Goal: Transaction & Acquisition: Purchase product/service

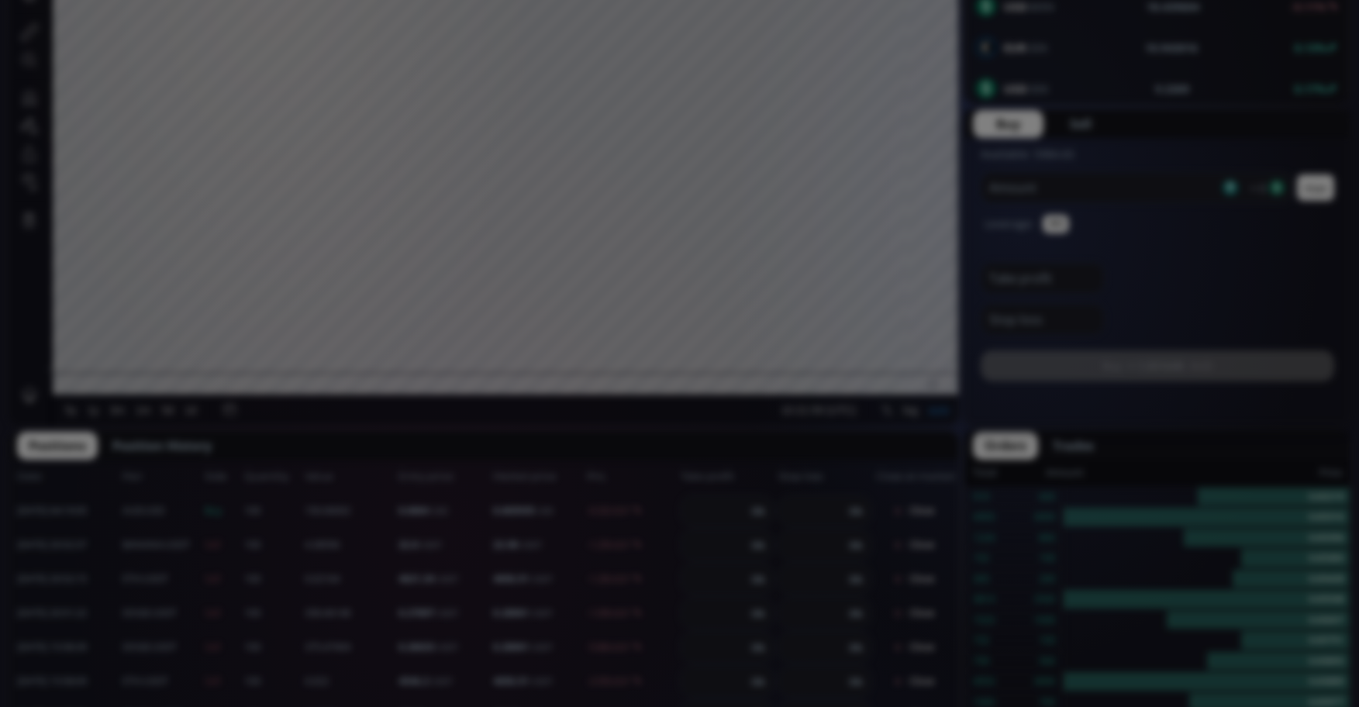
scroll to position [830, 0]
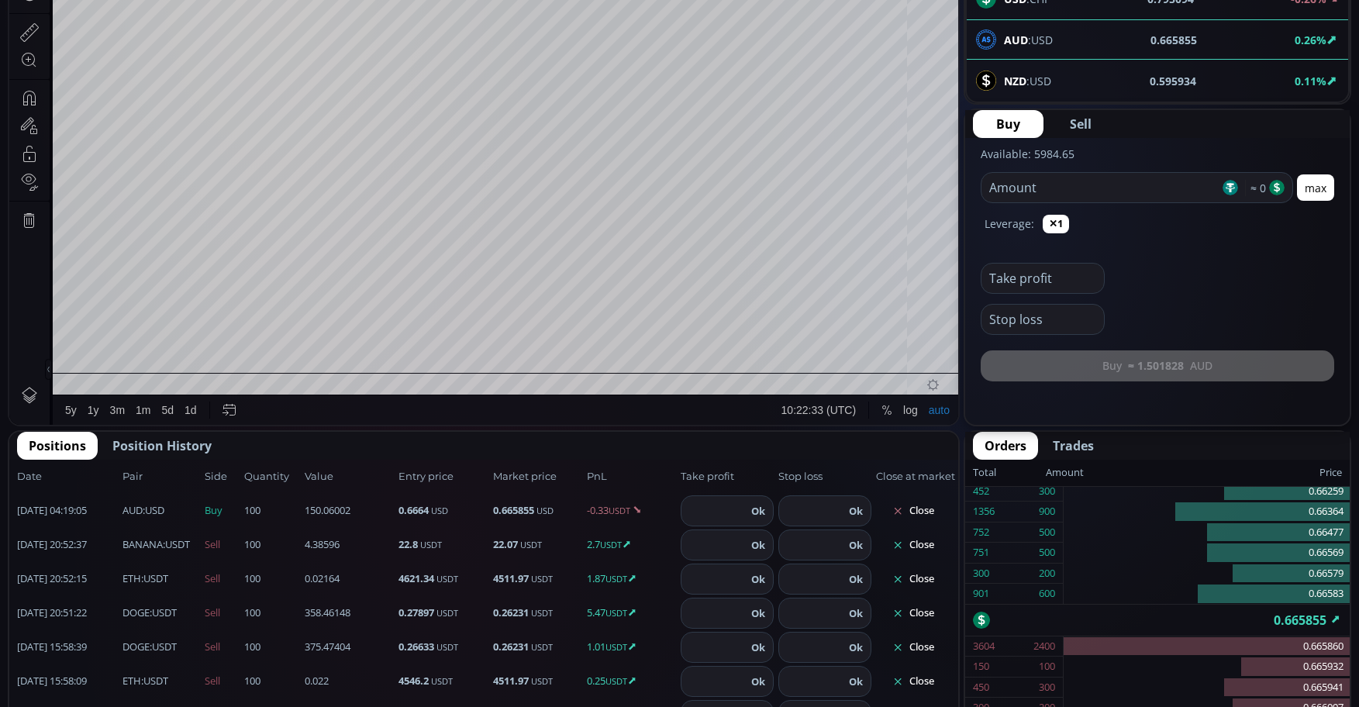
click at [932, 650] on button "Close" at bounding box center [913, 647] width 74 height 25
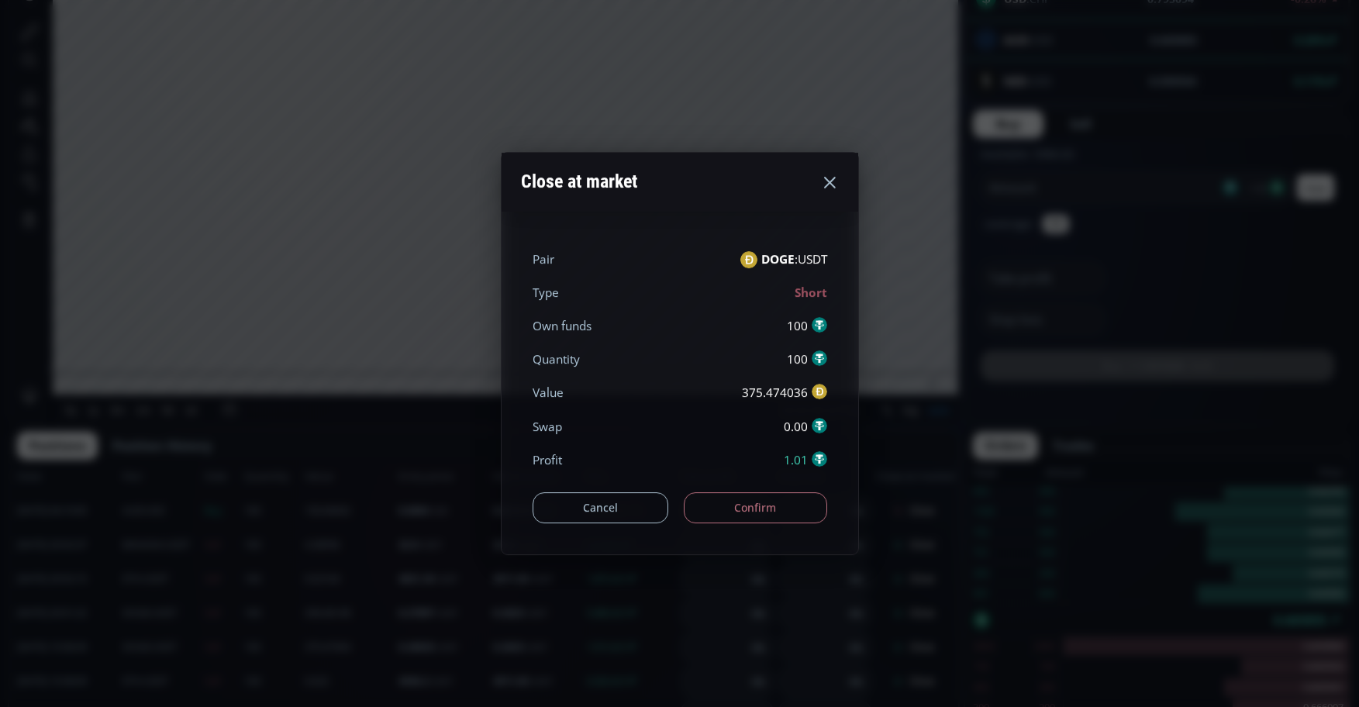
click at [728, 501] on button "Confirm" at bounding box center [755, 507] width 143 height 31
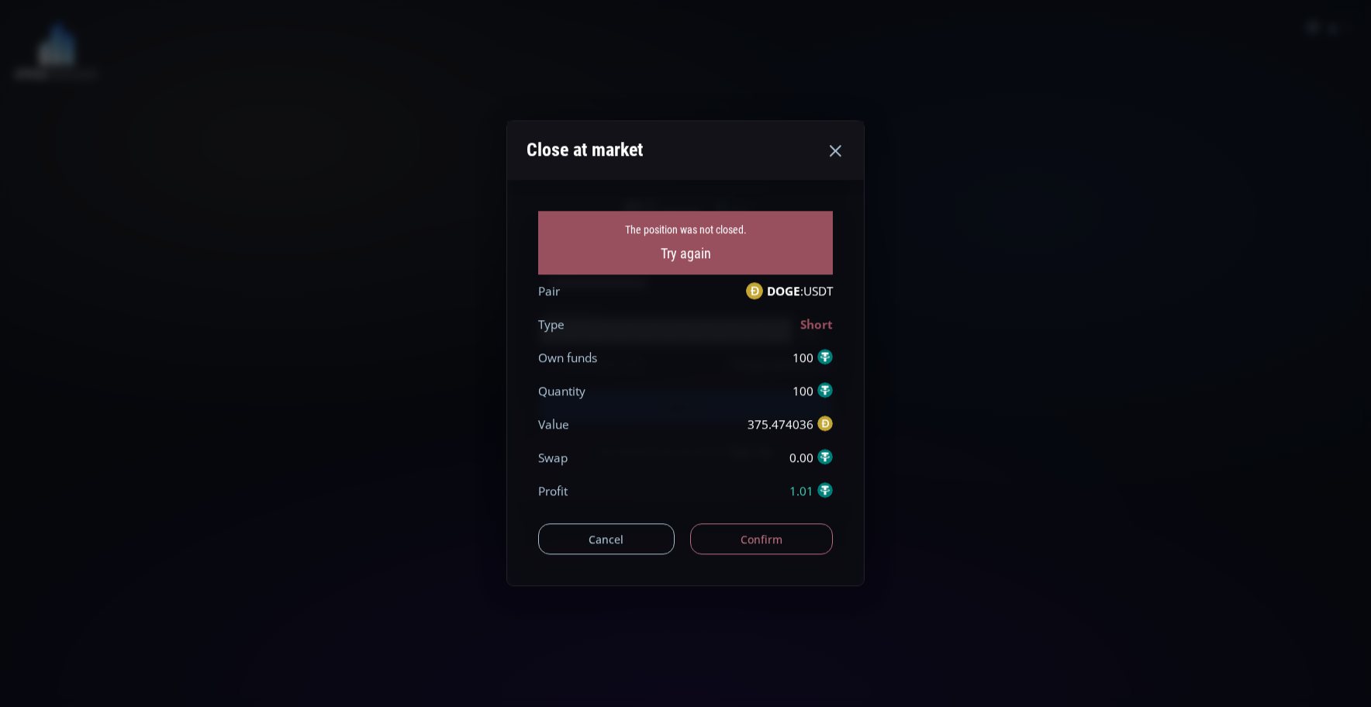
click at [736, 537] on button "Confirm" at bounding box center [761, 539] width 143 height 31
click at [830, 147] on icon at bounding box center [835, 150] width 19 height 19
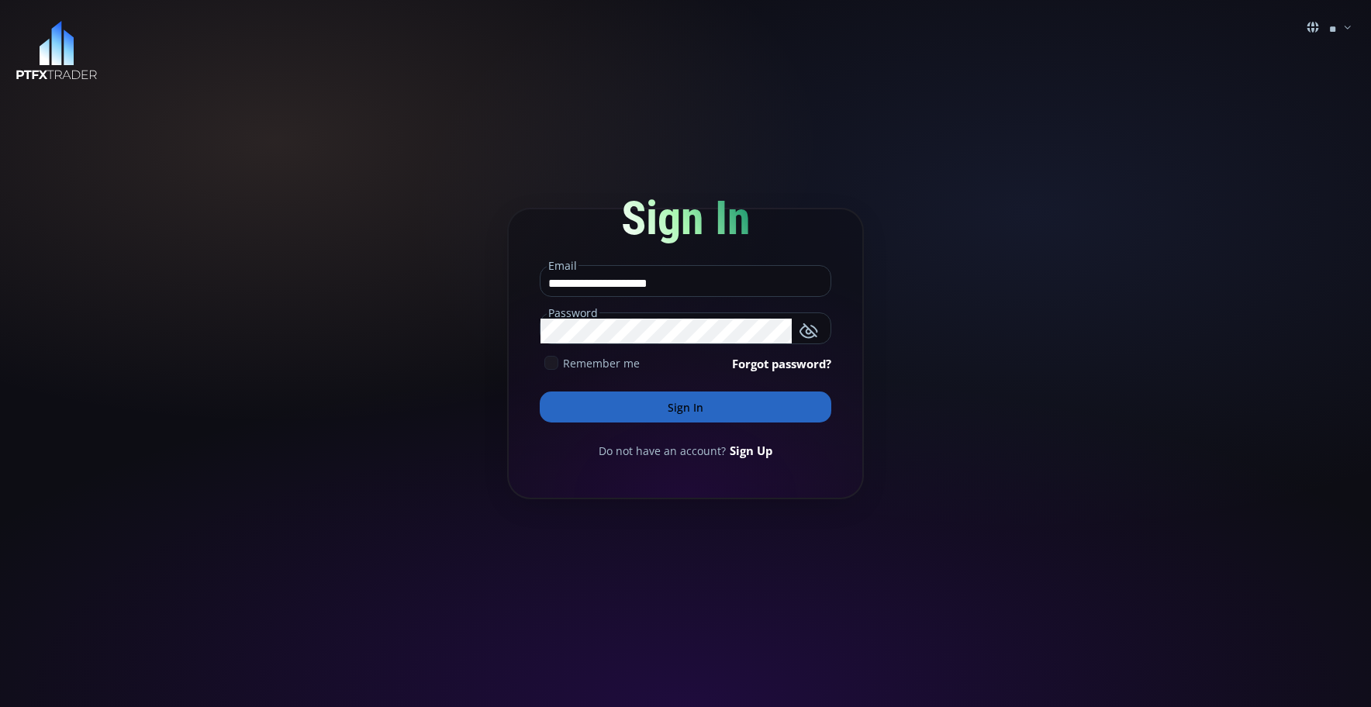
click at [736, 400] on button "Sign In" at bounding box center [686, 407] width 292 height 31
click at [733, 402] on button "Sign In" at bounding box center [686, 407] width 292 height 31
click at [730, 412] on button "Sign In" at bounding box center [686, 407] width 292 height 31
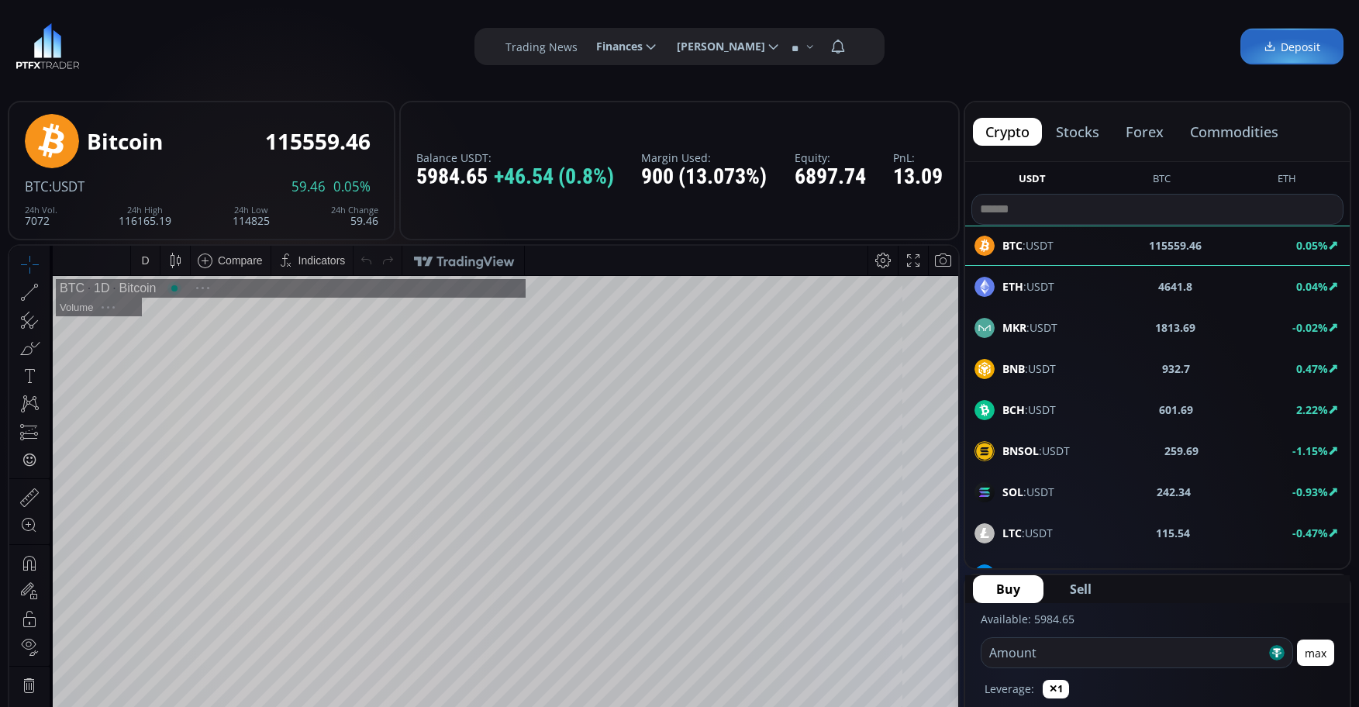
scroll to position [216, 0]
type input "********"
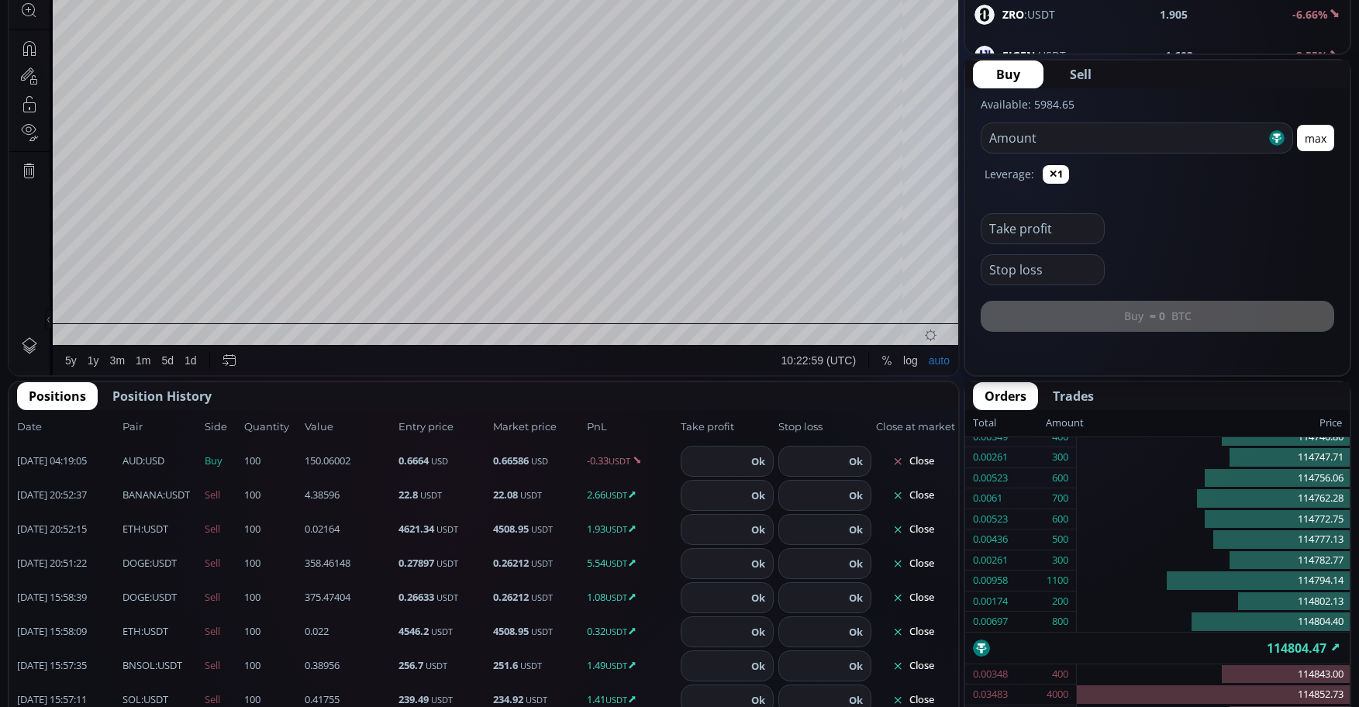
scroll to position [775, 0]
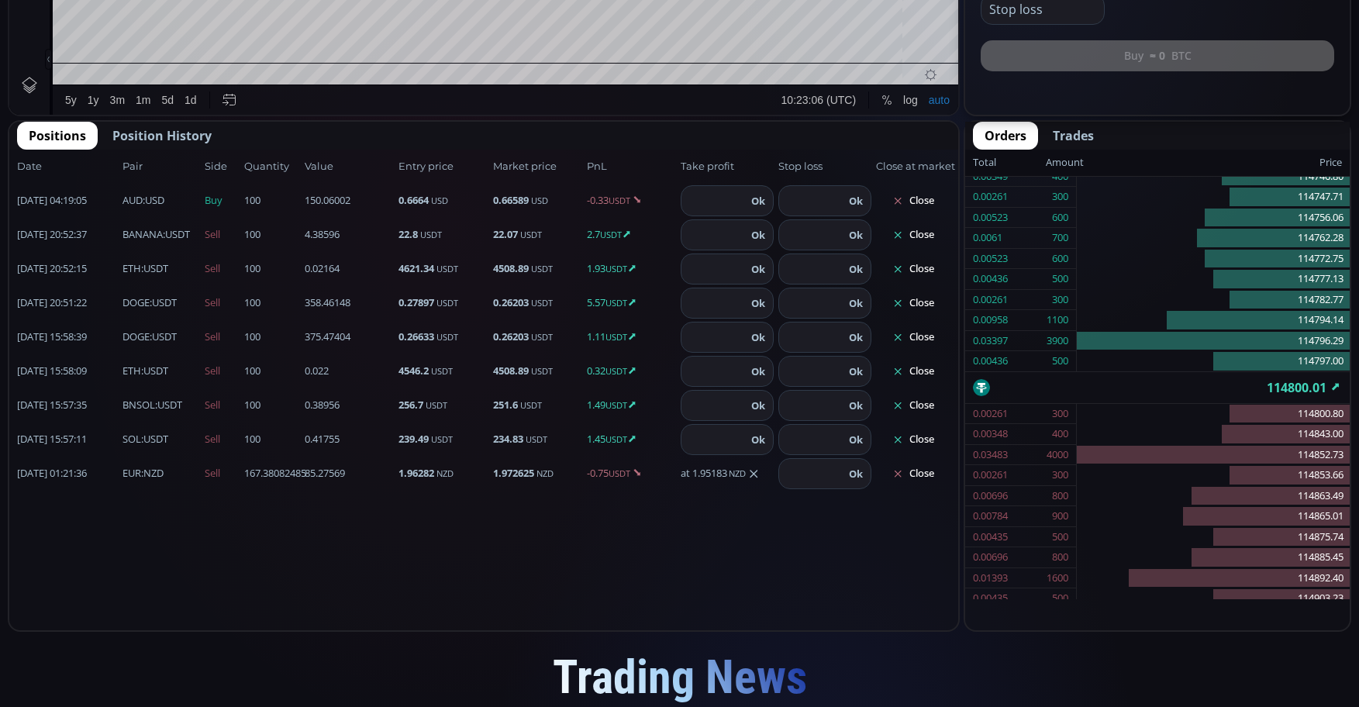
click at [919, 341] on button "Close" at bounding box center [913, 337] width 74 height 25
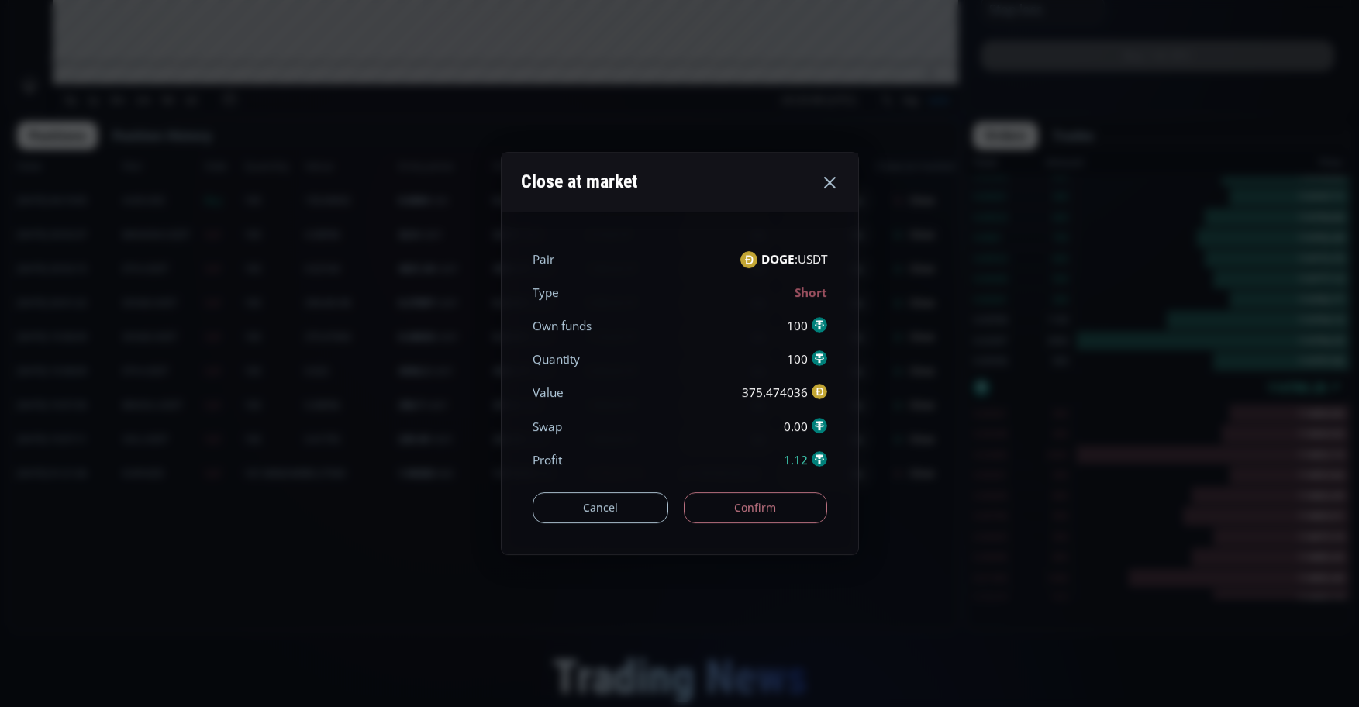
click at [723, 512] on button "Confirm" at bounding box center [755, 507] width 143 height 31
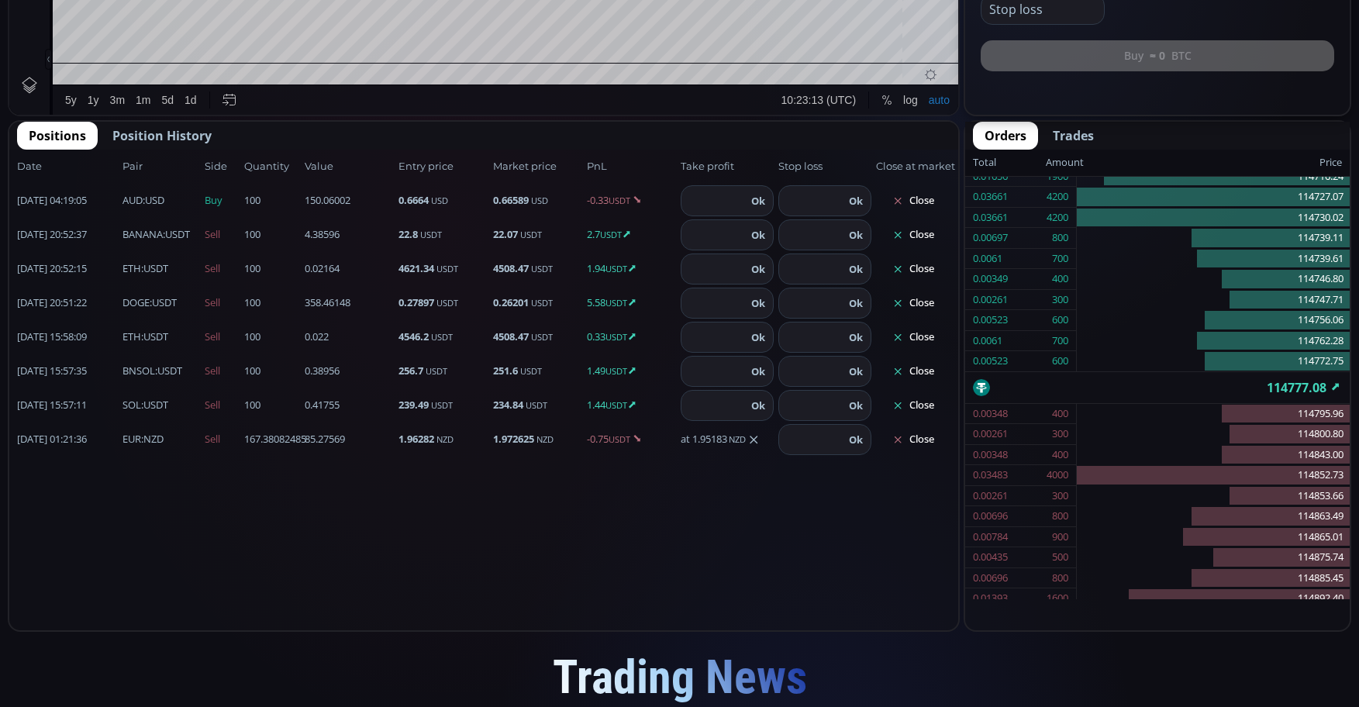
click at [926, 295] on button "Close" at bounding box center [913, 303] width 74 height 25
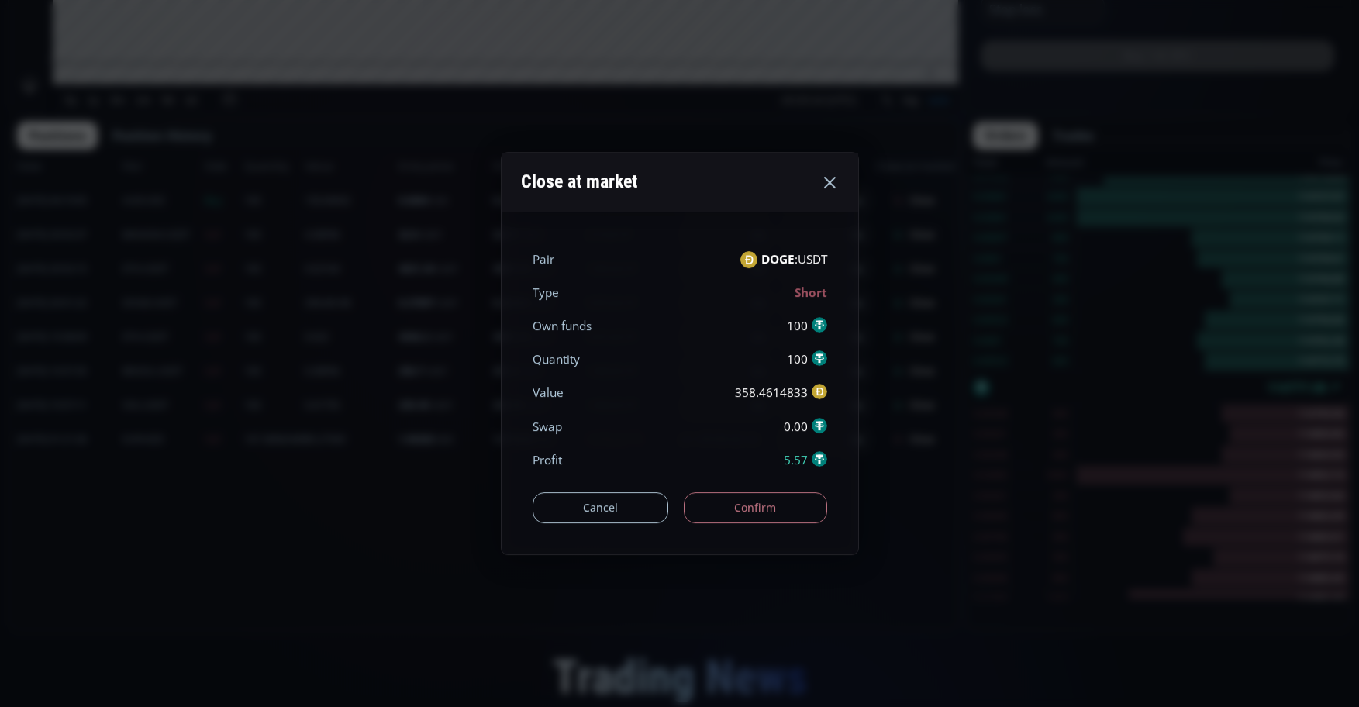
click at [776, 509] on button "Confirm" at bounding box center [755, 507] width 143 height 31
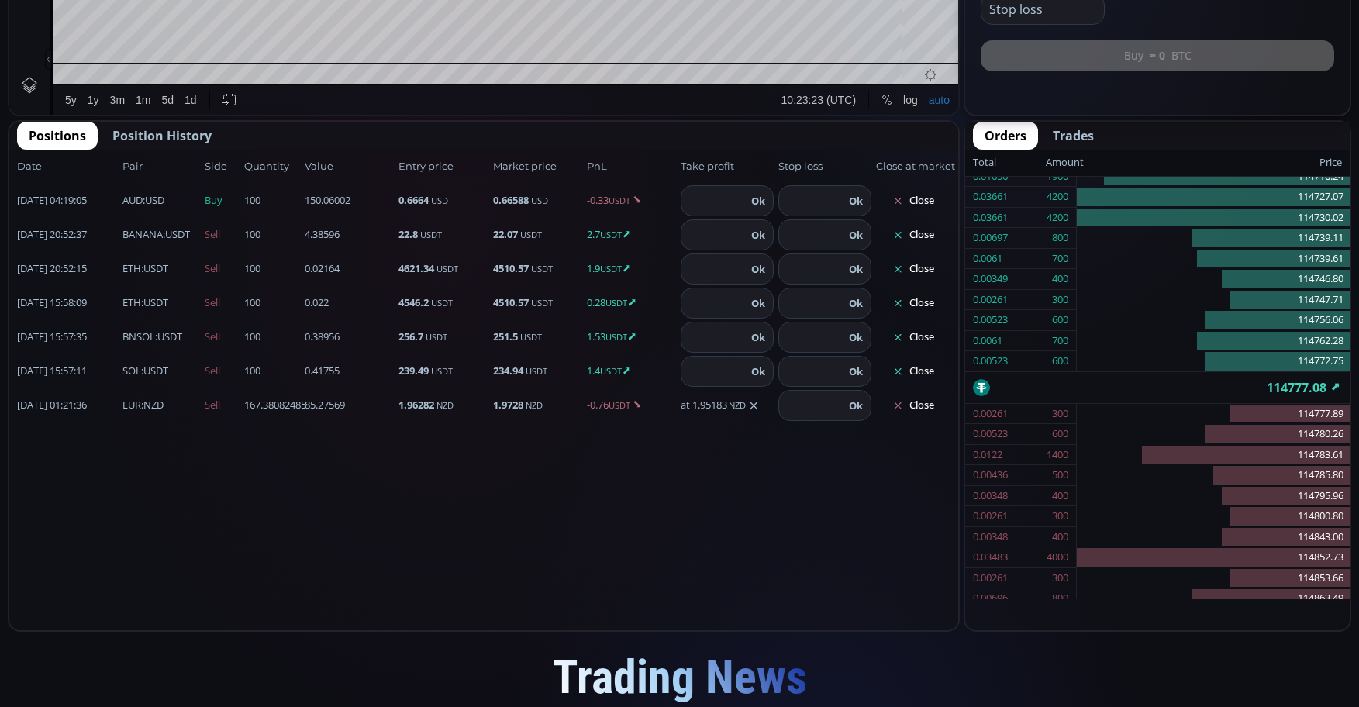
click at [927, 302] on button "Close" at bounding box center [913, 303] width 74 height 25
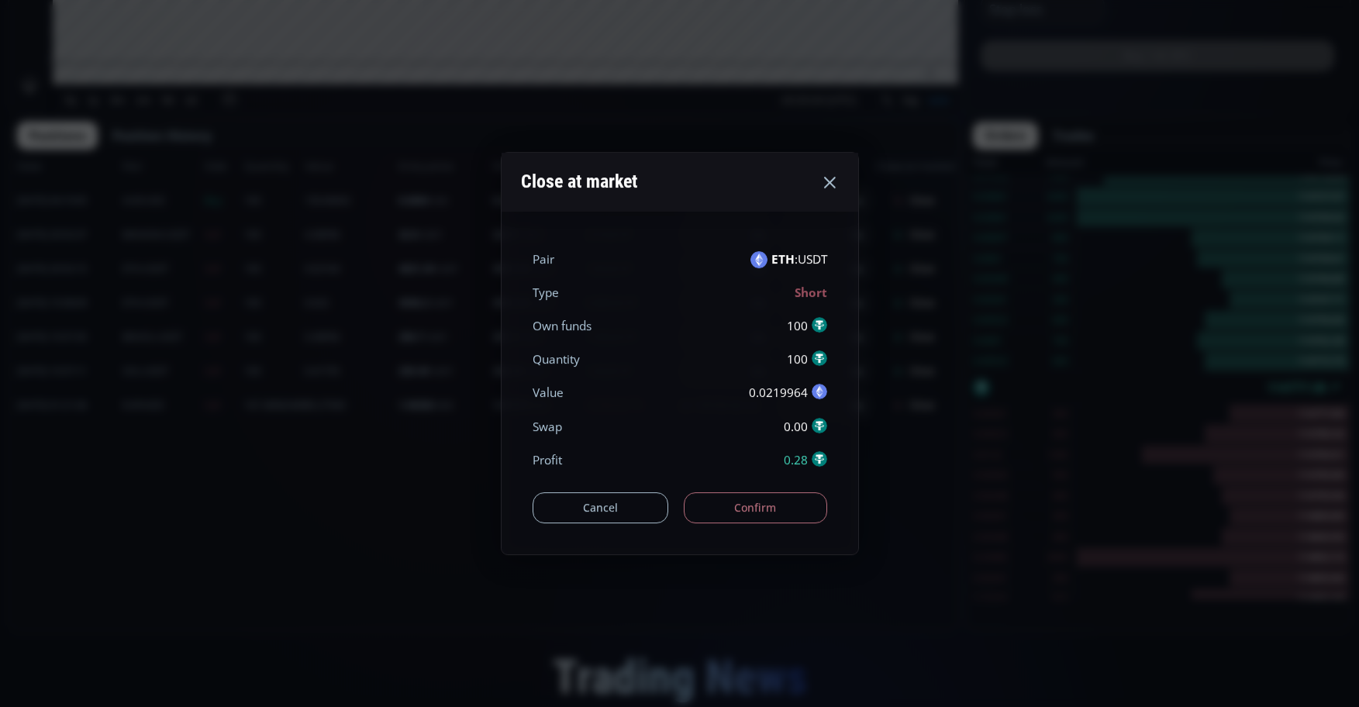
click at [754, 496] on button "Confirm" at bounding box center [755, 507] width 143 height 31
click at [754, 509] on div "Cancel Confirm" at bounding box center [680, 500] width 295 height 47
click at [747, 515] on div "Cancel Confirm" at bounding box center [680, 500] width 295 height 47
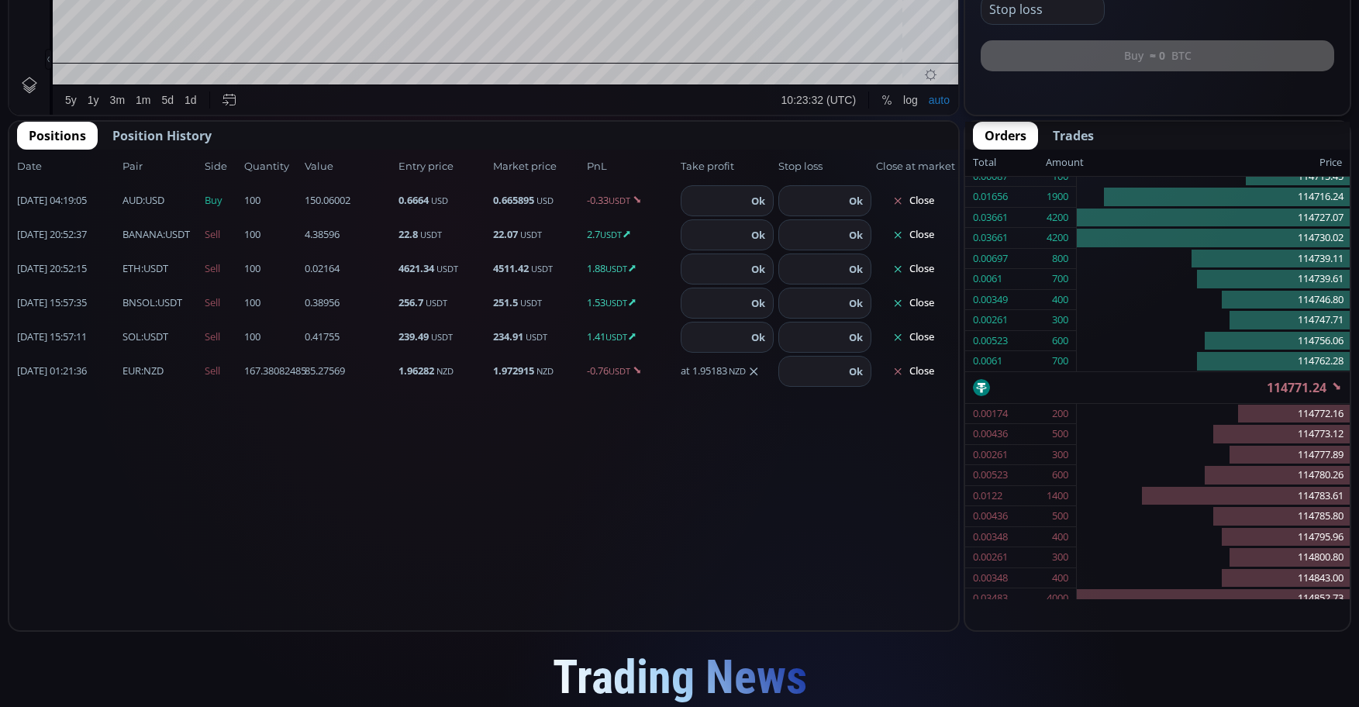
click at [914, 236] on button "Close" at bounding box center [913, 235] width 74 height 25
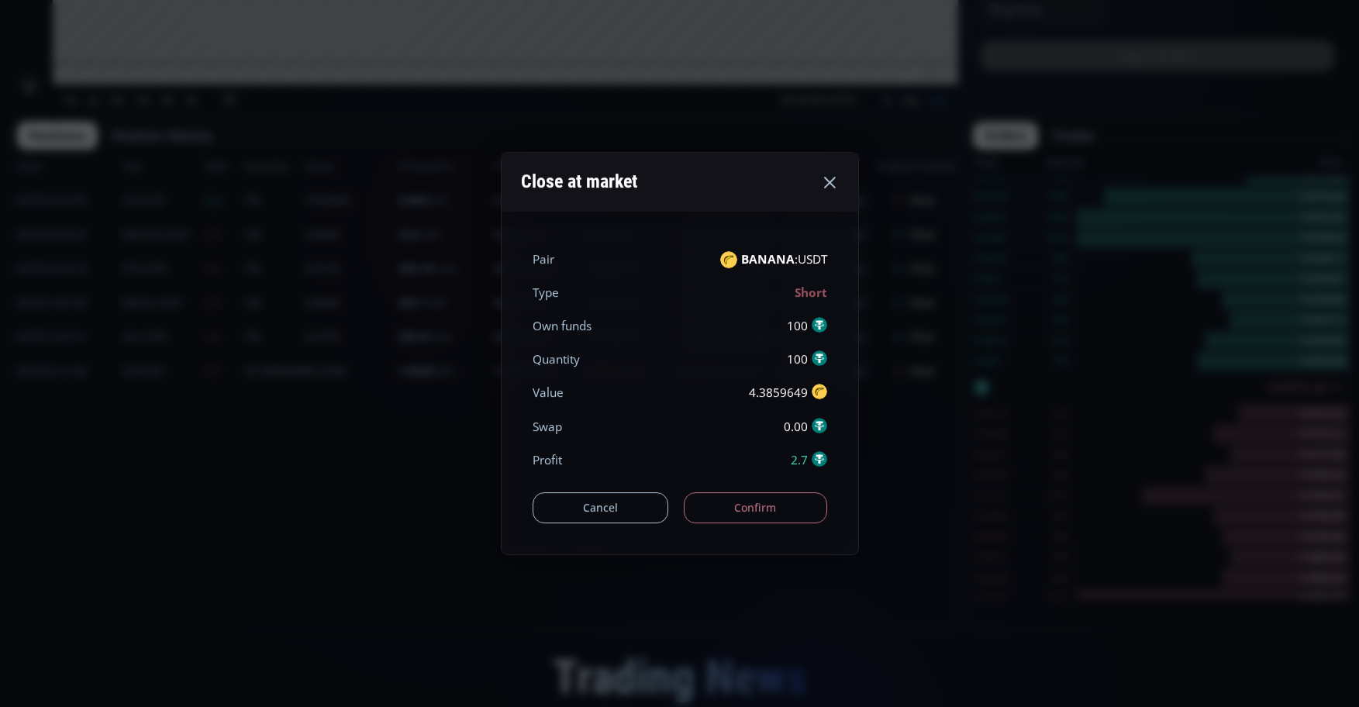
click at [748, 508] on button "Confirm" at bounding box center [755, 507] width 143 height 31
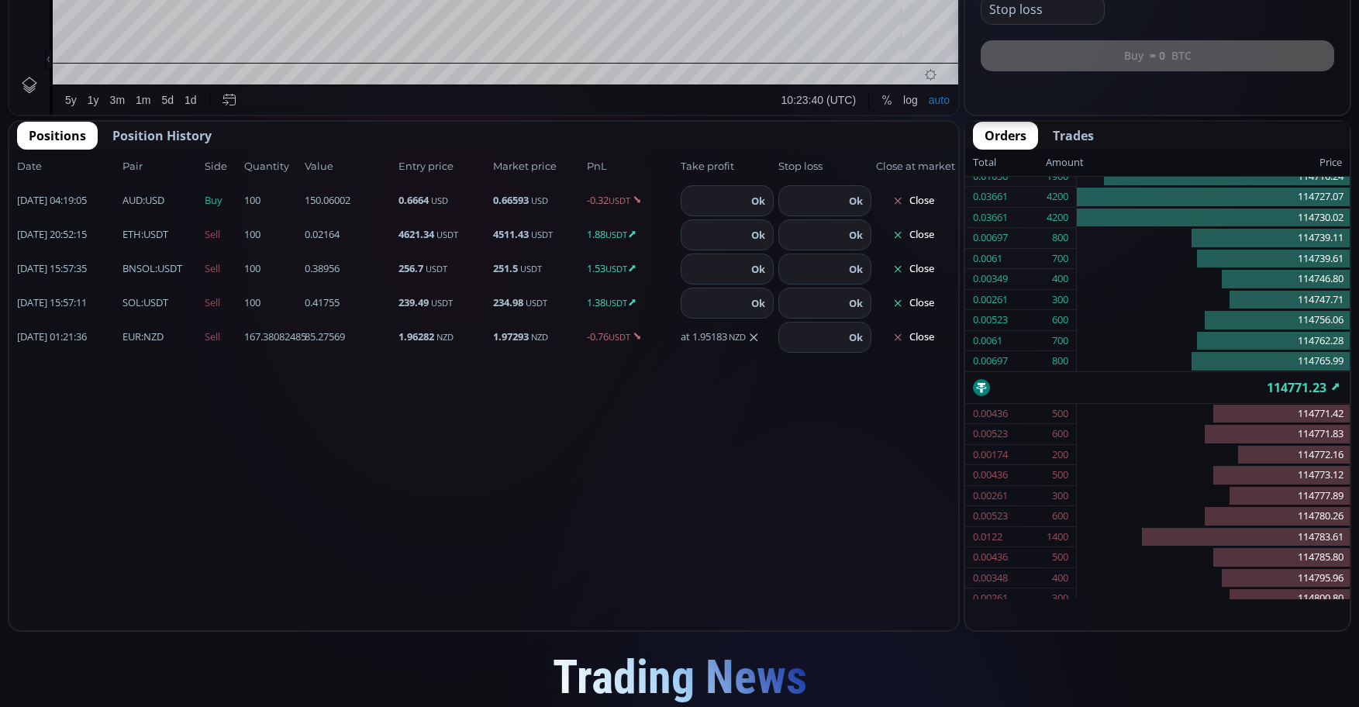
click at [937, 305] on button "Close" at bounding box center [913, 303] width 74 height 25
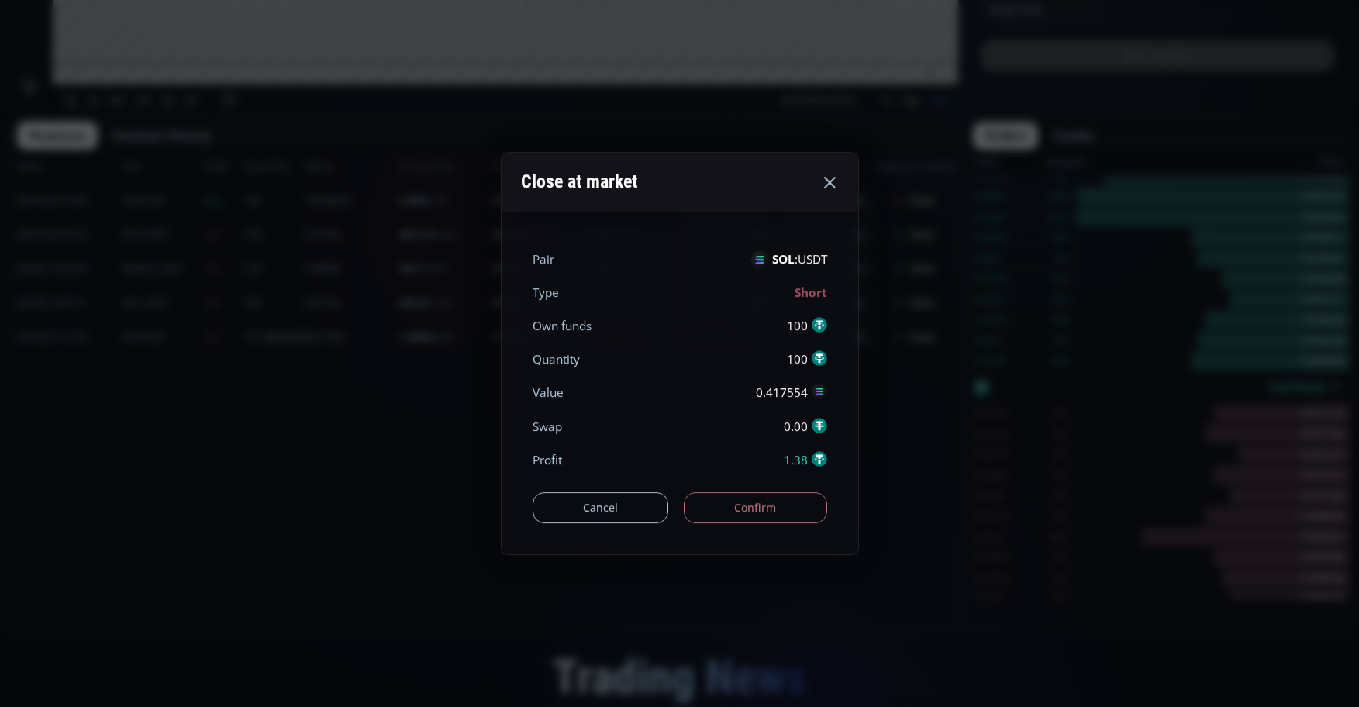
click at [746, 512] on button "Confirm" at bounding box center [755, 507] width 143 height 31
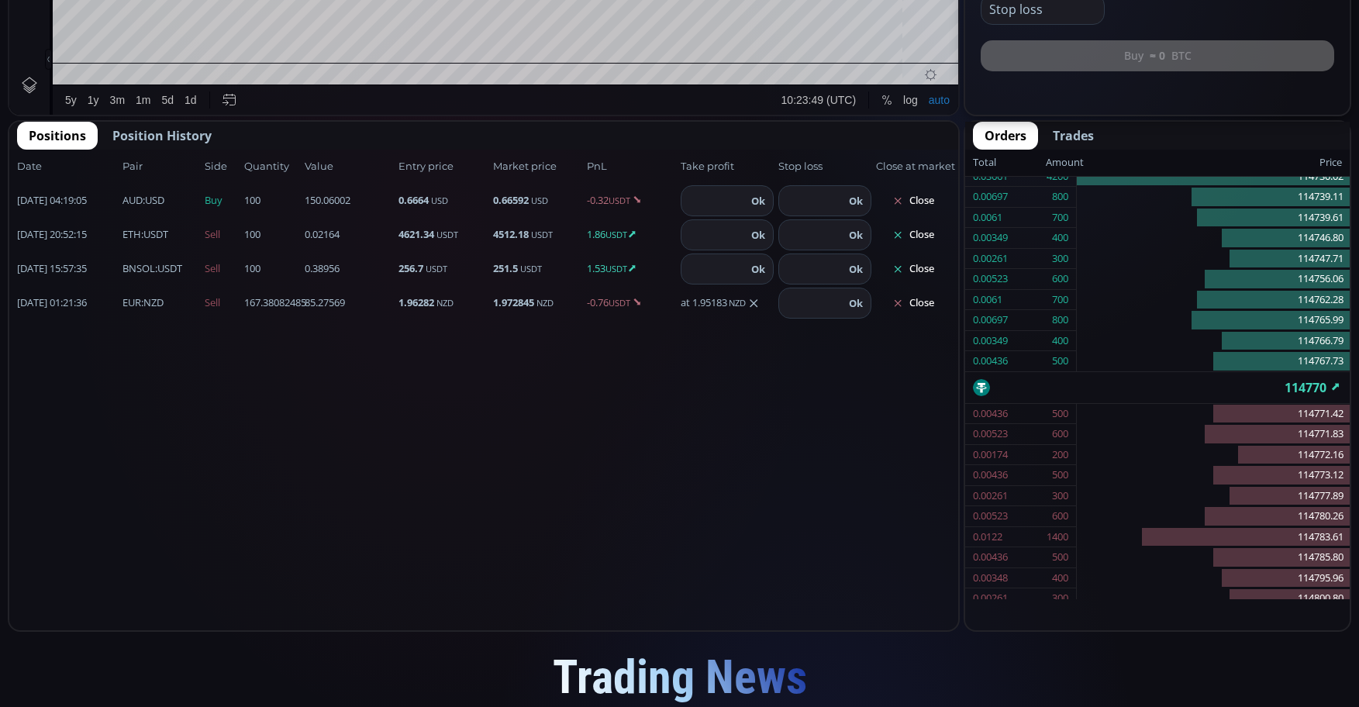
click at [933, 234] on button "Close" at bounding box center [913, 235] width 74 height 25
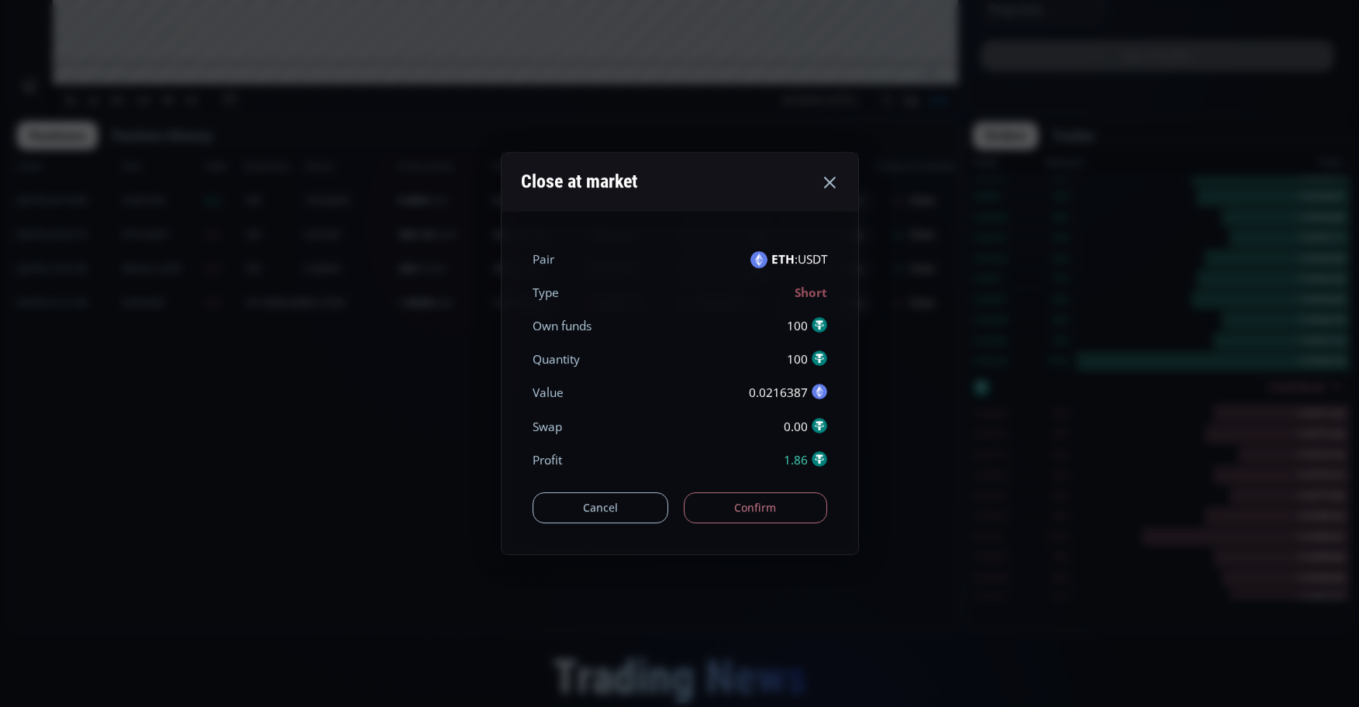
click at [737, 516] on button "Confirm" at bounding box center [755, 507] width 143 height 31
click at [744, 502] on div "Date Pair Side Value Quantity Entry price Market price PnL Take profit Stop los…" at bounding box center [483, 390] width 949 height 481
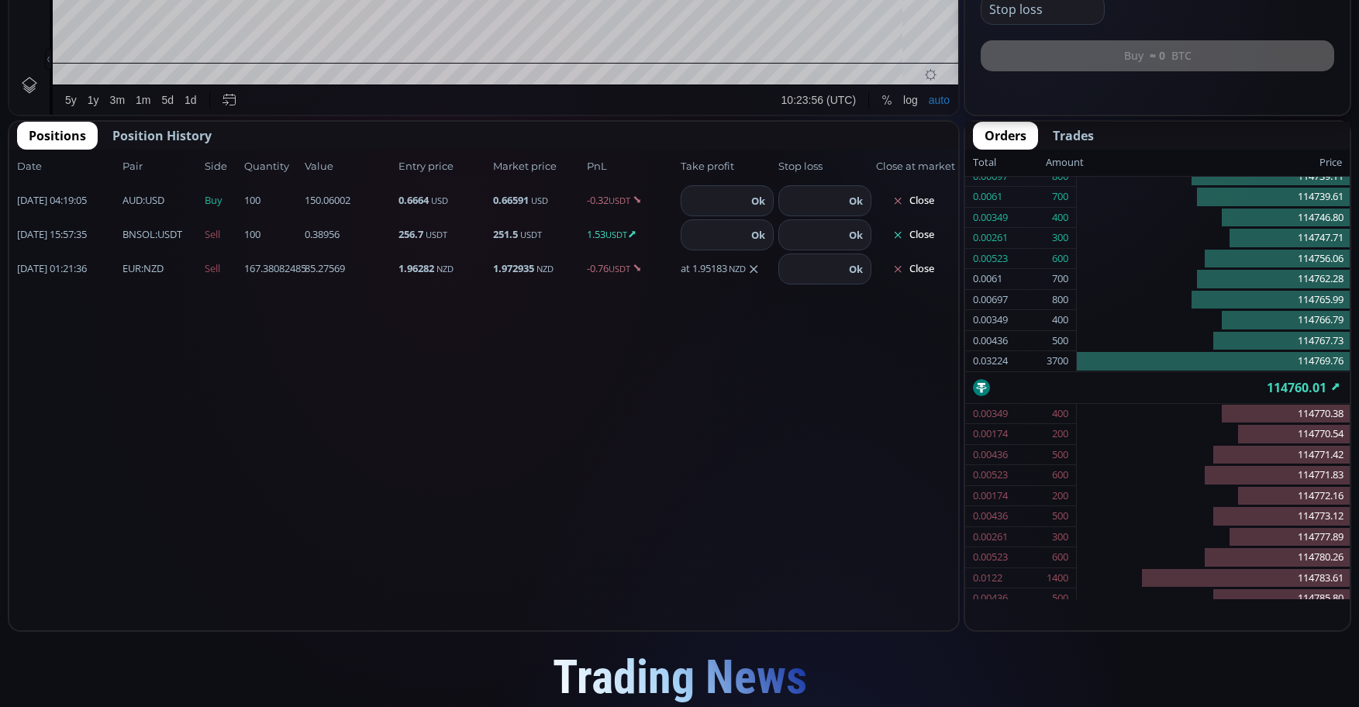
click at [925, 274] on button "Close" at bounding box center [913, 269] width 74 height 25
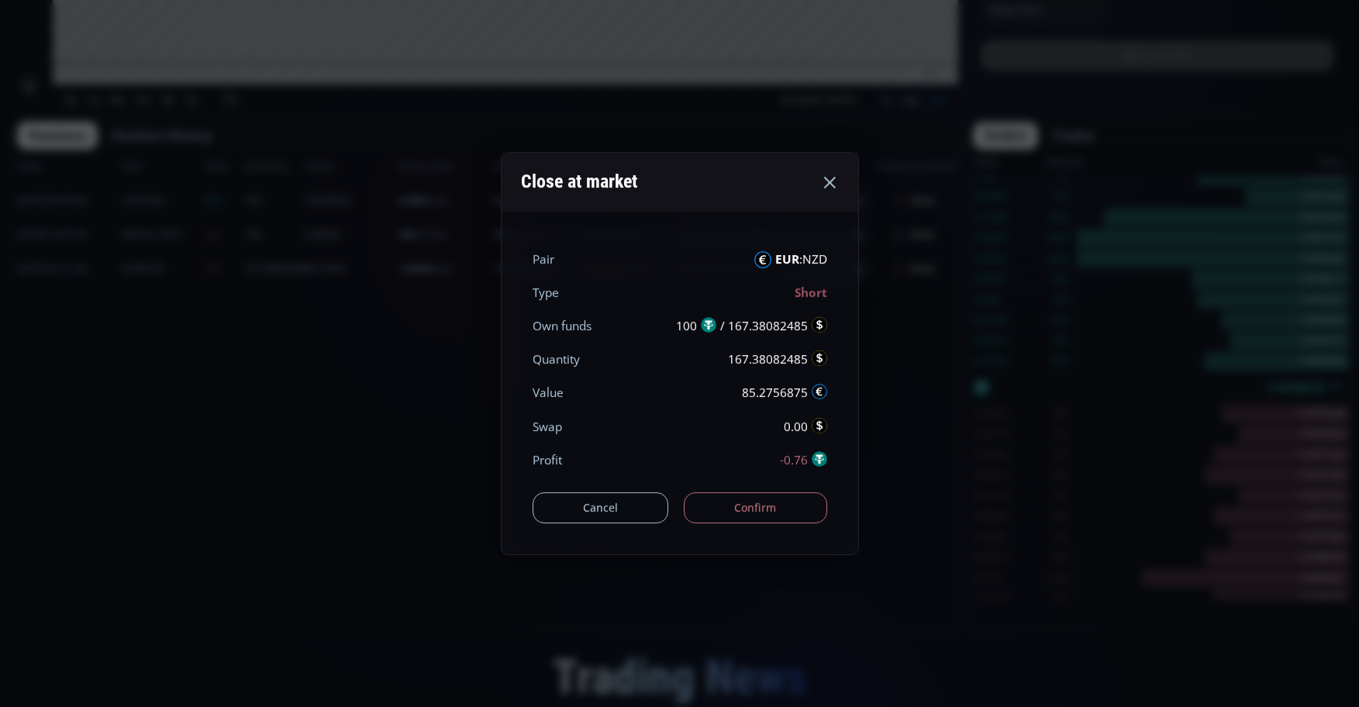
click at [778, 505] on button "Confirm" at bounding box center [755, 507] width 143 height 31
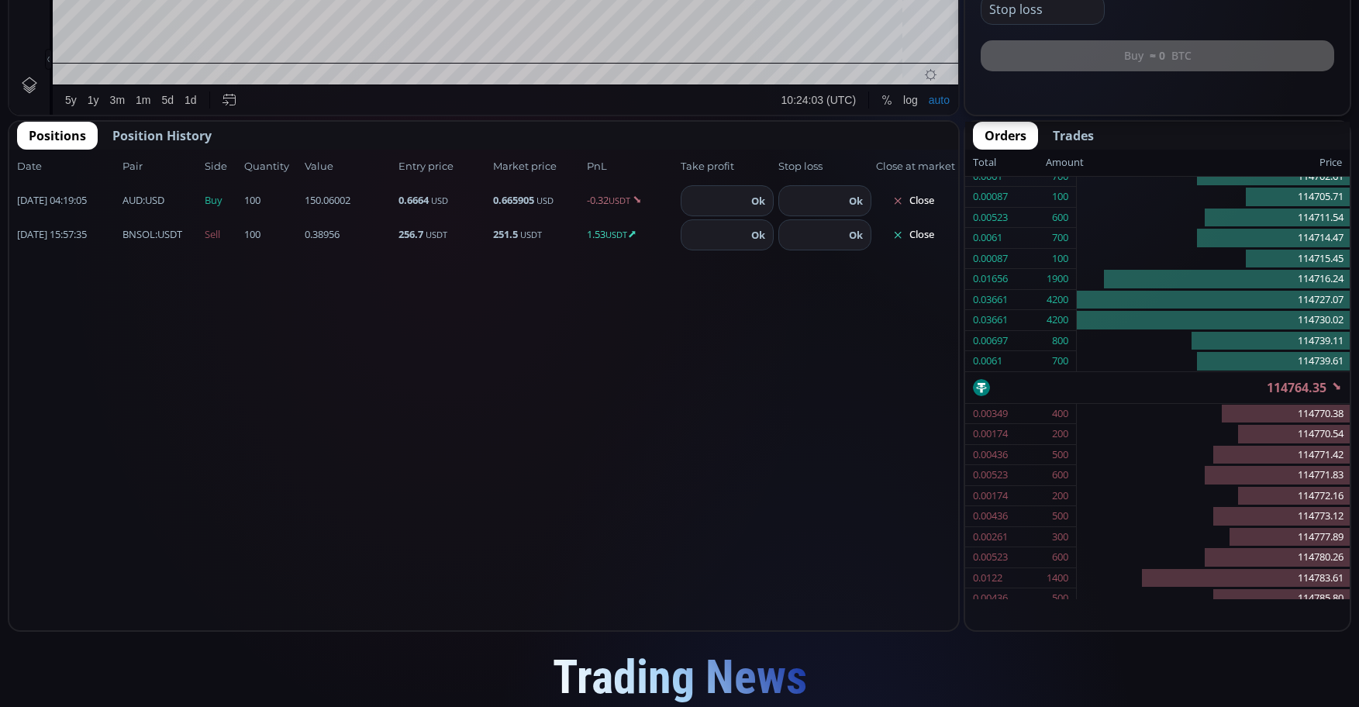
click at [937, 236] on button "Close" at bounding box center [913, 235] width 74 height 25
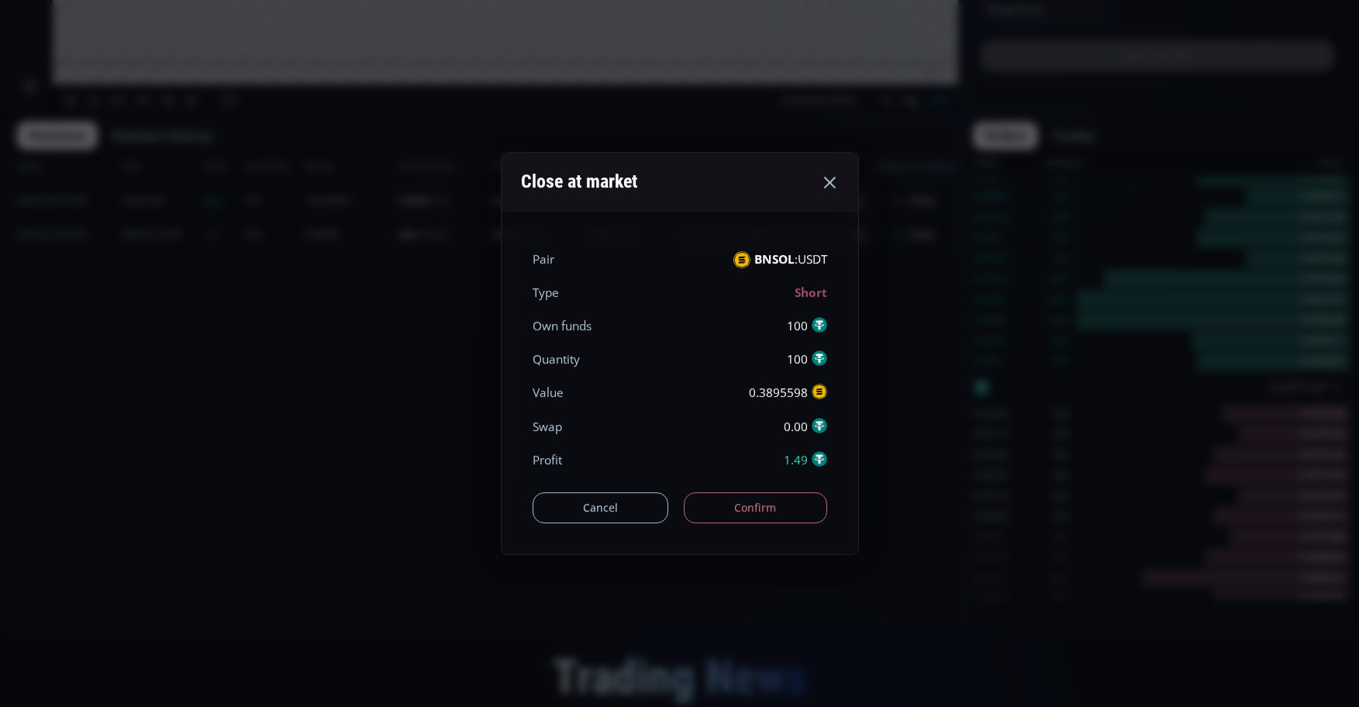
click at [773, 508] on button "Confirm" at bounding box center [755, 507] width 143 height 31
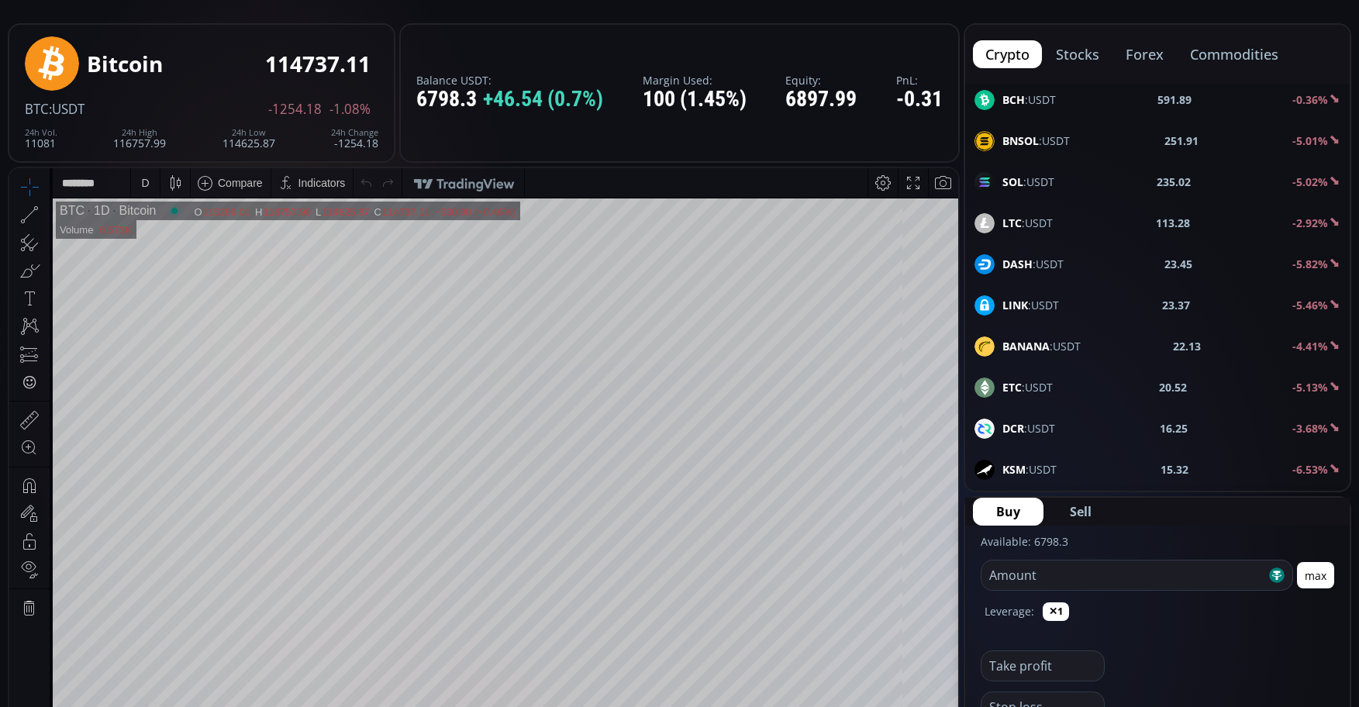
scroll to position [0, 0]
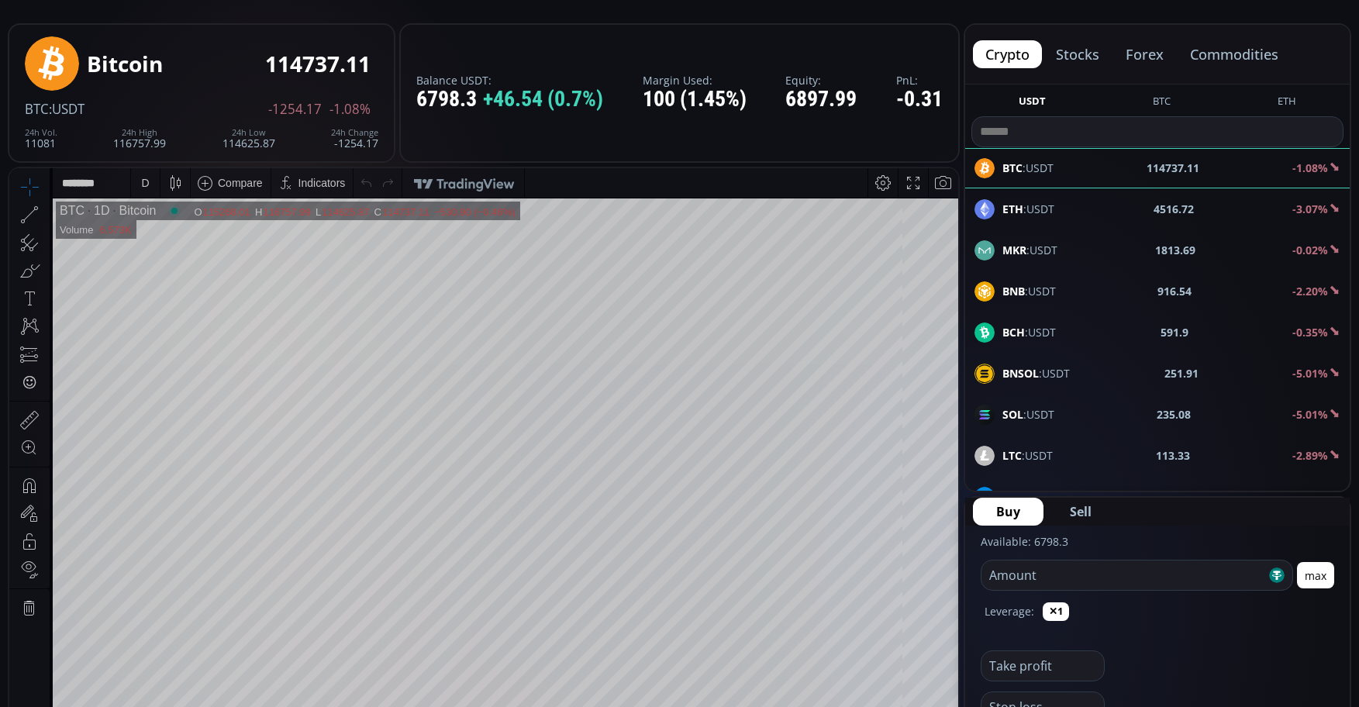
click at [1254, 59] on button "commodities" at bounding box center [1234, 54] width 113 height 28
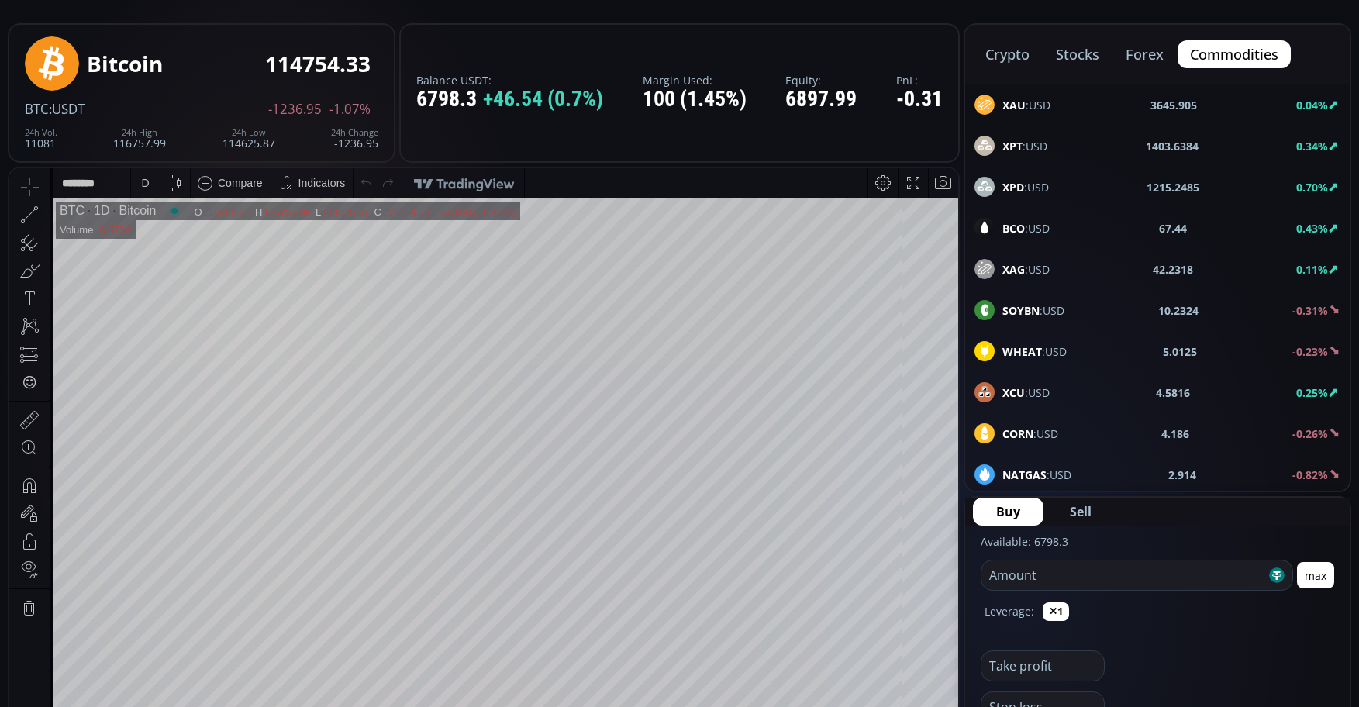
click at [1025, 99] on b "XAU" at bounding box center [1013, 105] width 23 height 15
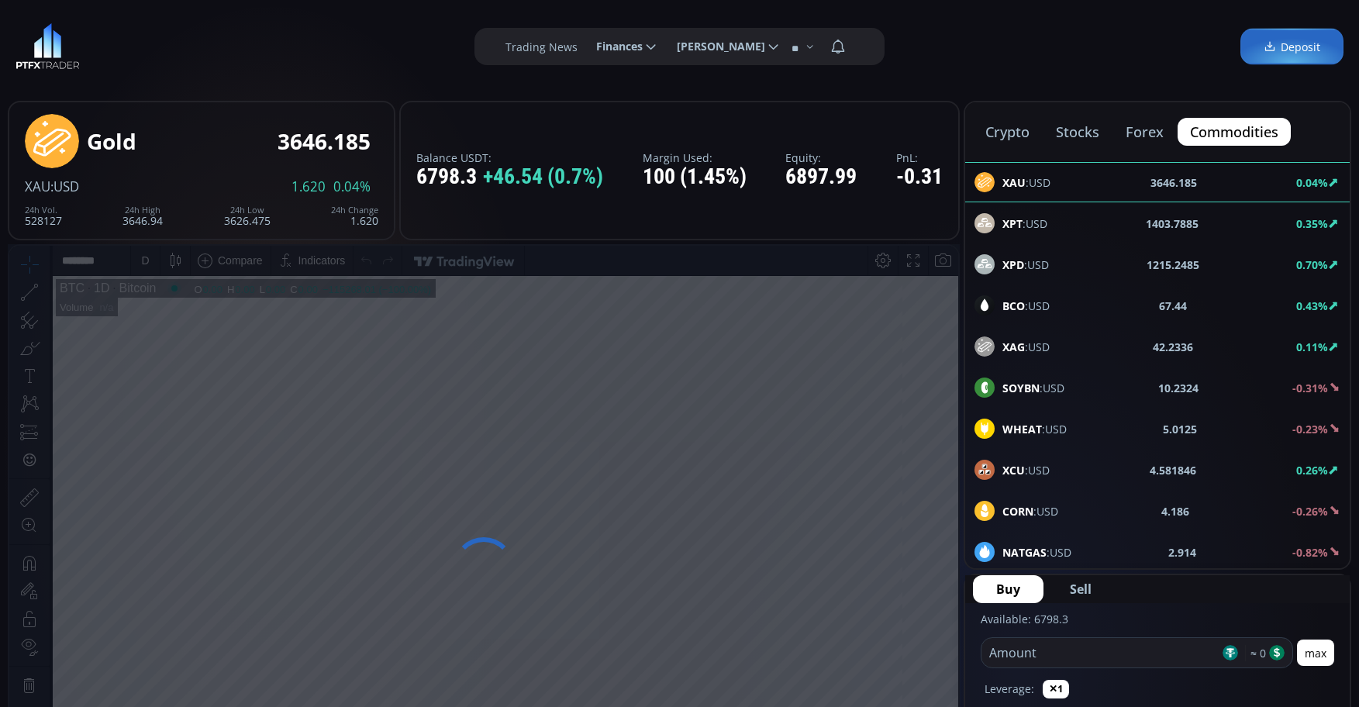
click at [1078, 591] on span "Sell" at bounding box center [1081, 589] width 22 height 19
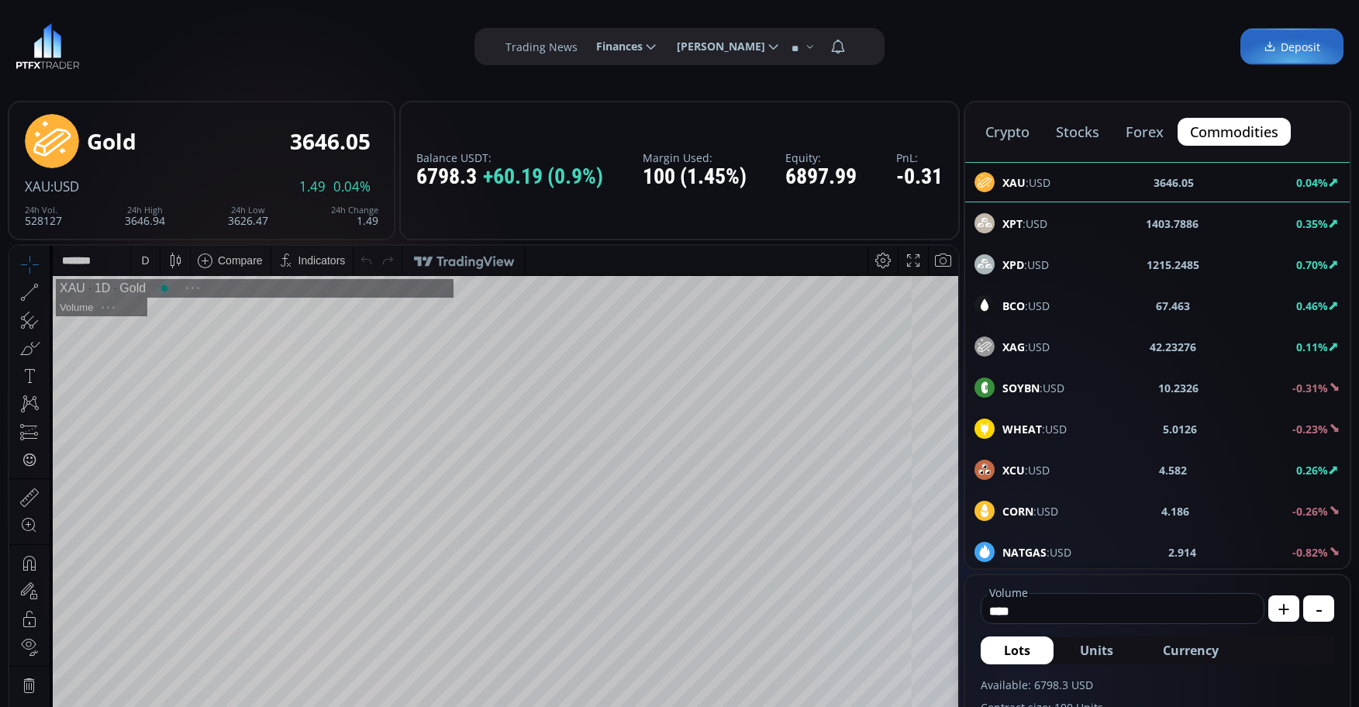
scroll to position [216, 0]
click at [1103, 623] on input "****" at bounding box center [1119, 611] width 274 height 25
type input "*"
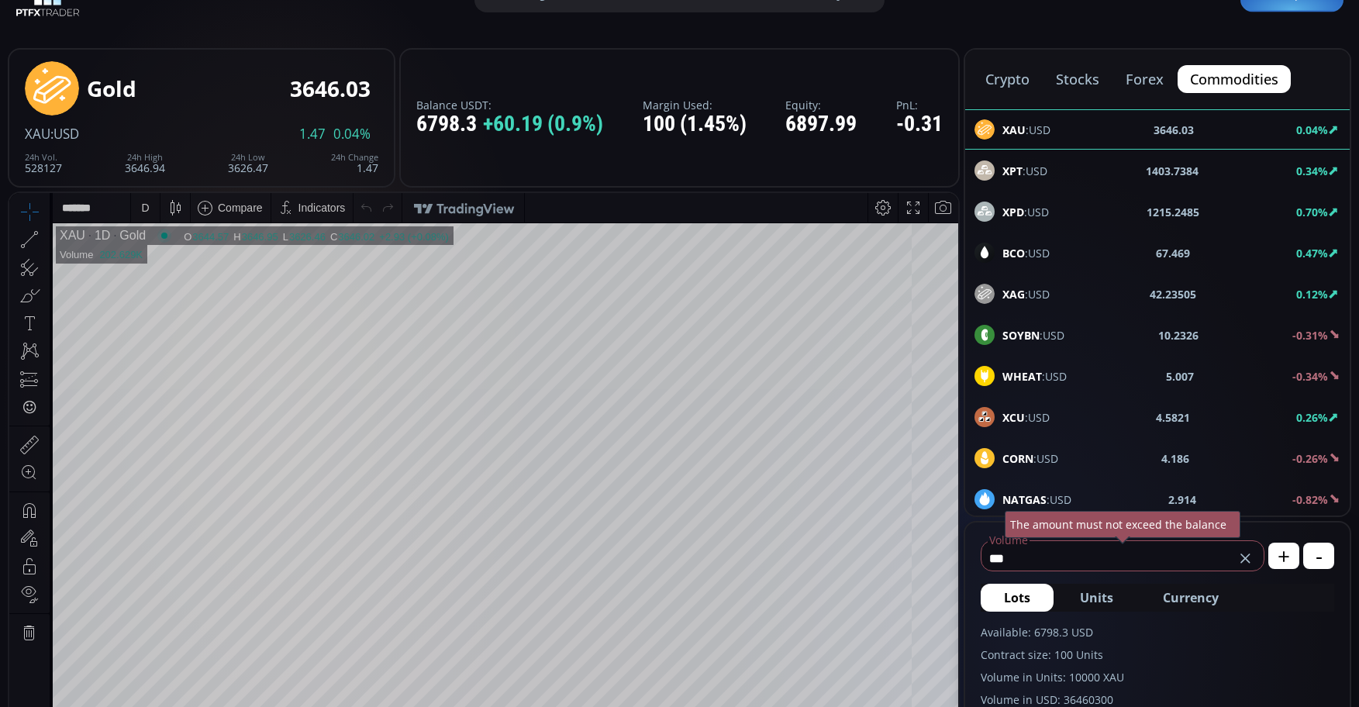
scroll to position [78, 0]
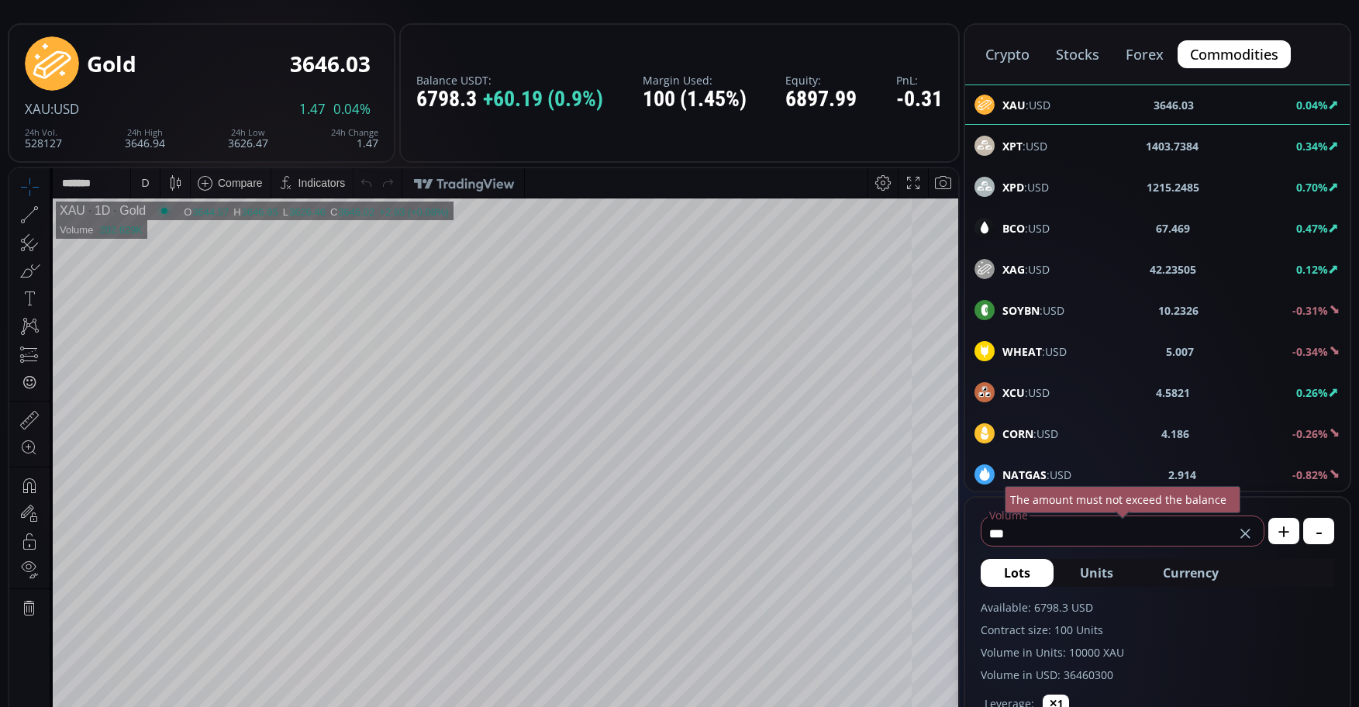
type input "***"
click at [1268, 648] on label "Volume in Units: 10000 XAU" at bounding box center [1158, 652] width 354 height 16
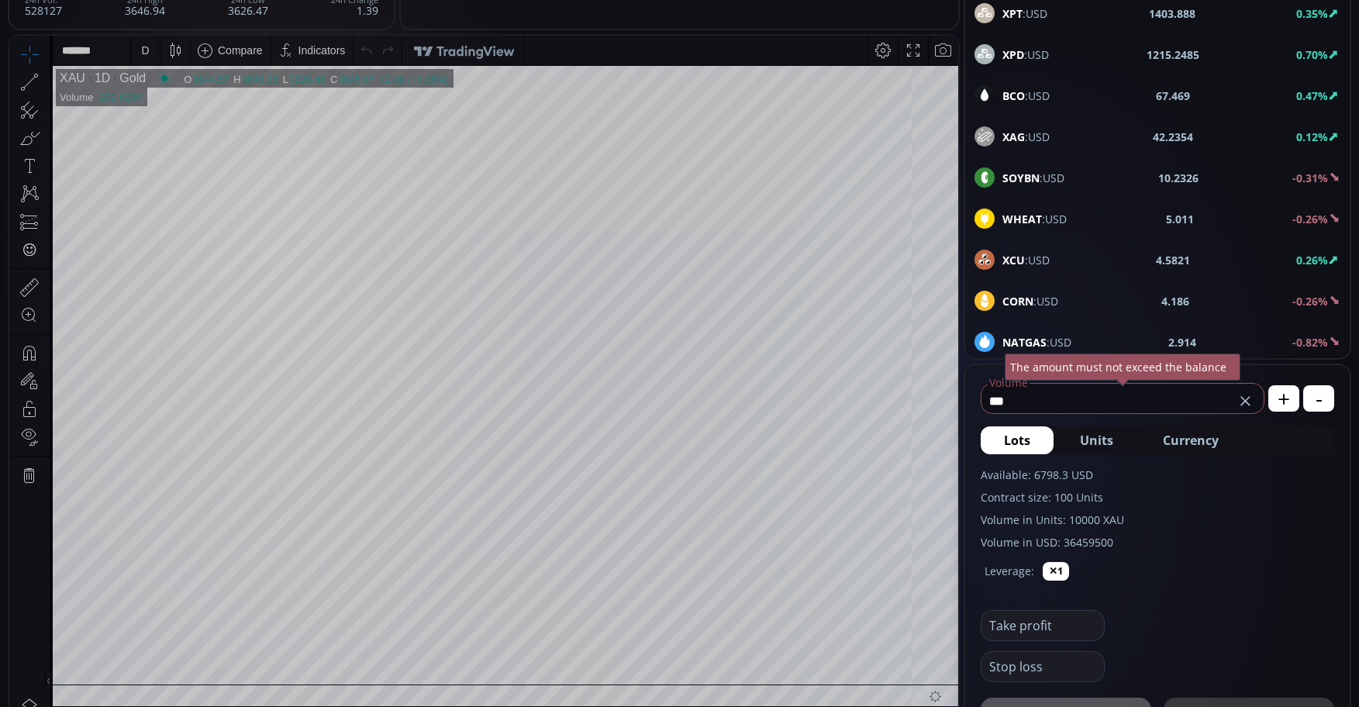
scroll to position [233, 0]
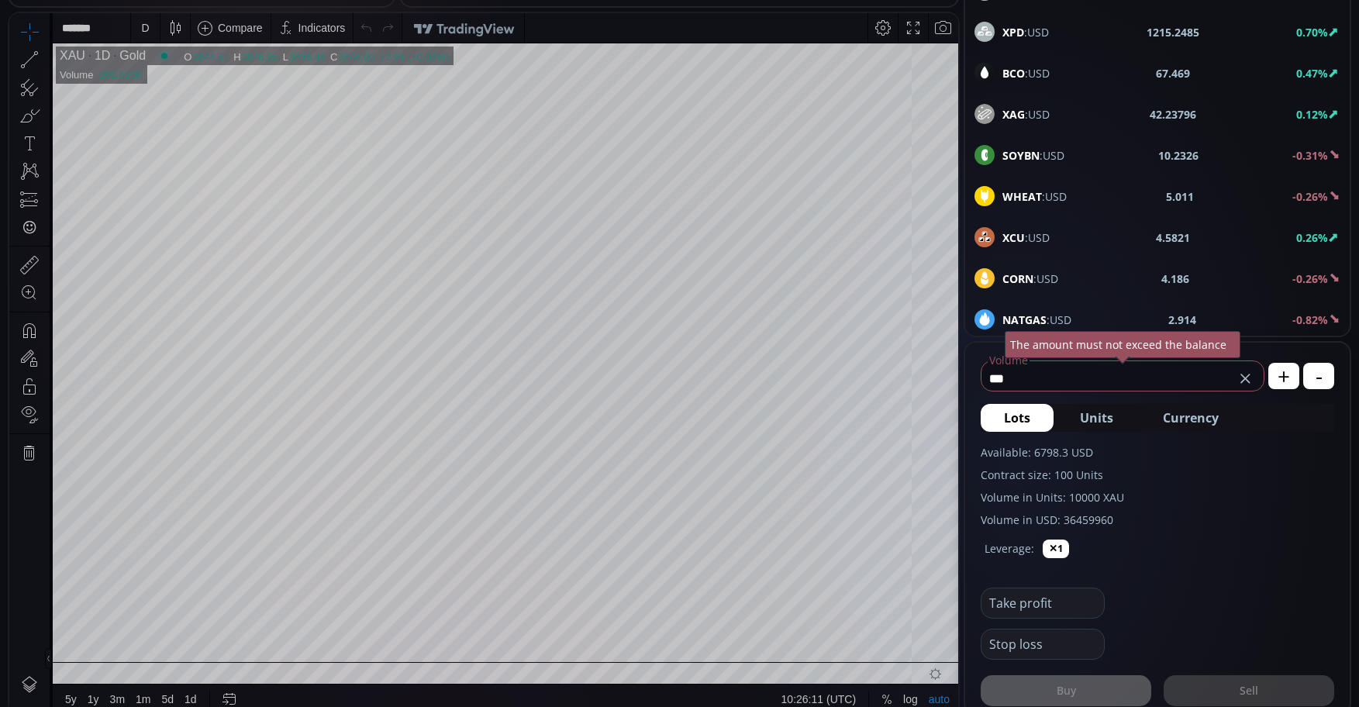
click at [1058, 611] on input "text" at bounding box center [1039, 602] width 115 height 29
click at [1165, 481] on label "Contract size: 100 Units" at bounding box center [1158, 475] width 354 height 16
click at [1045, 605] on input "text" at bounding box center [1039, 602] width 115 height 29
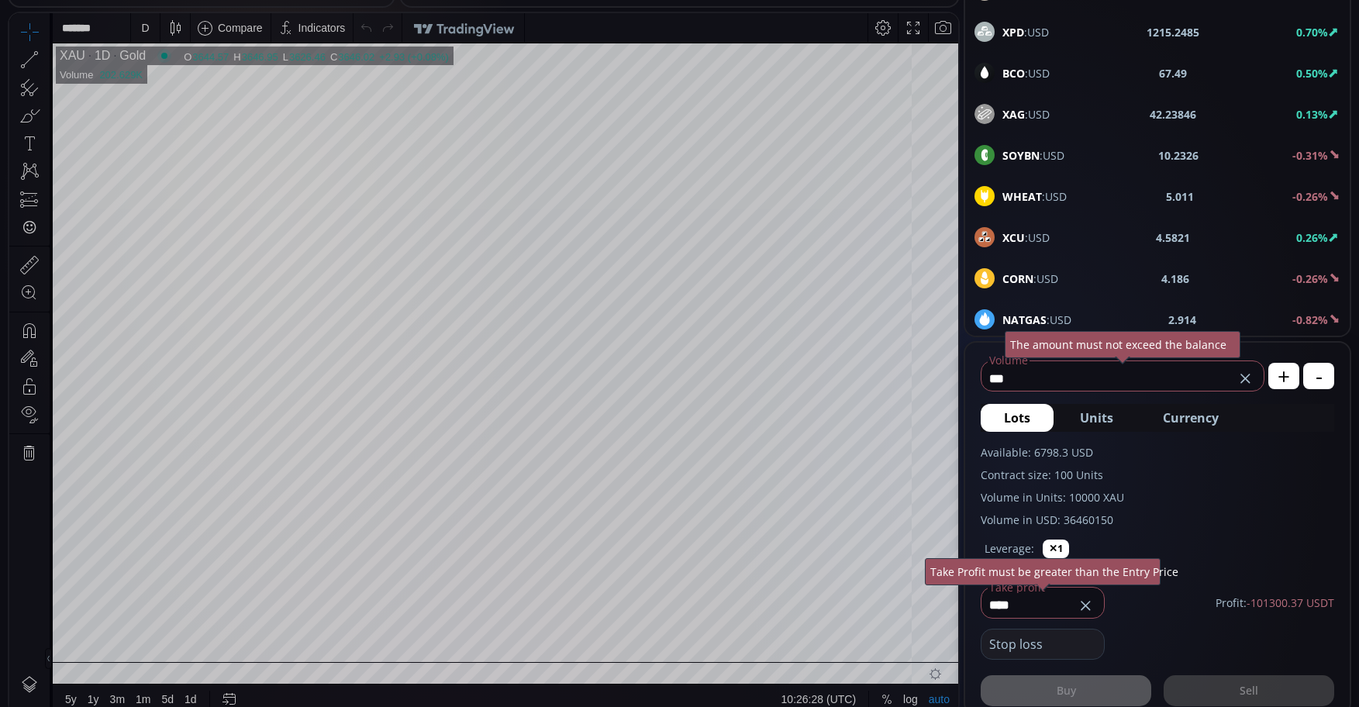
type input "****"
click at [149, 36] on div "D" at bounding box center [145, 27] width 13 height 29
click at [177, 88] on div "1 minute" at bounding box center [161, 84] width 42 height 12
click at [149, 29] on div "1 m" at bounding box center [146, 28] width 15 height 12
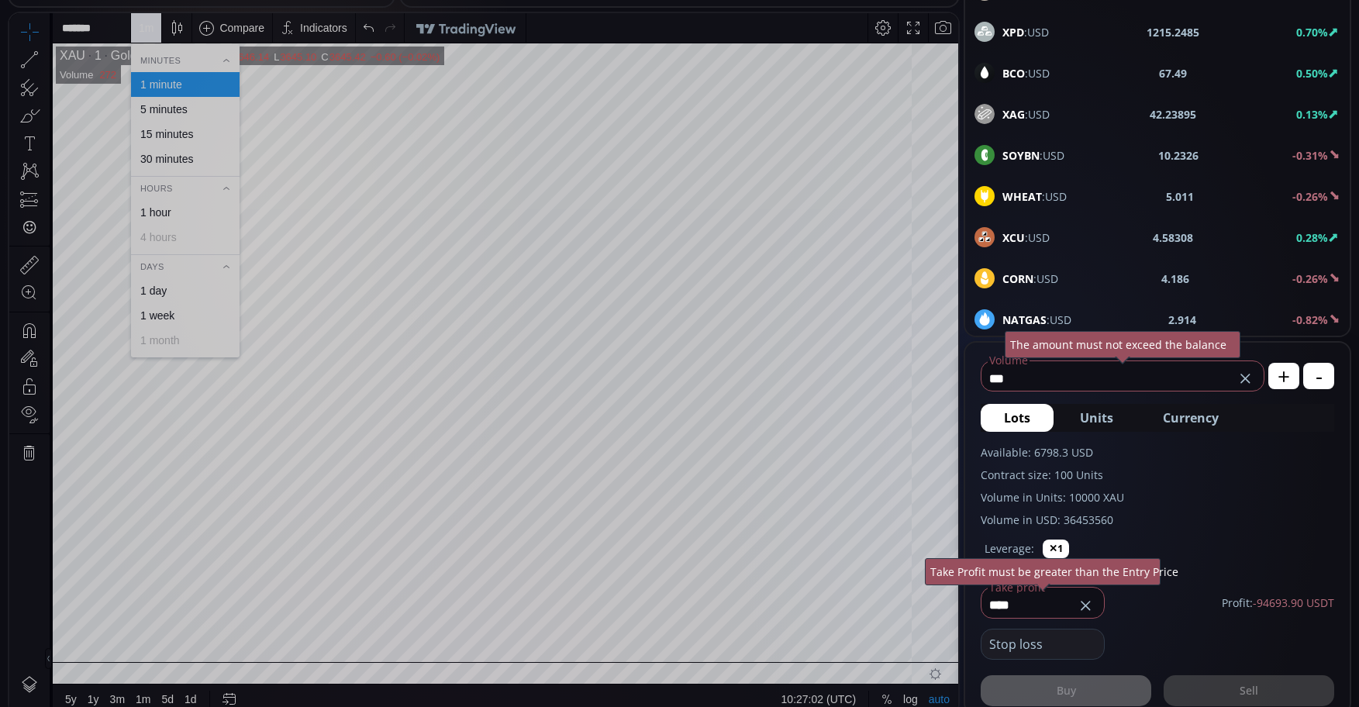
click at [173, 132] on div "15 minutes" at bounding box center [166, 134] width 53 height 12
click at [1041, 383] on input "***" at bounding box center [1108, 378] width 253 height 25
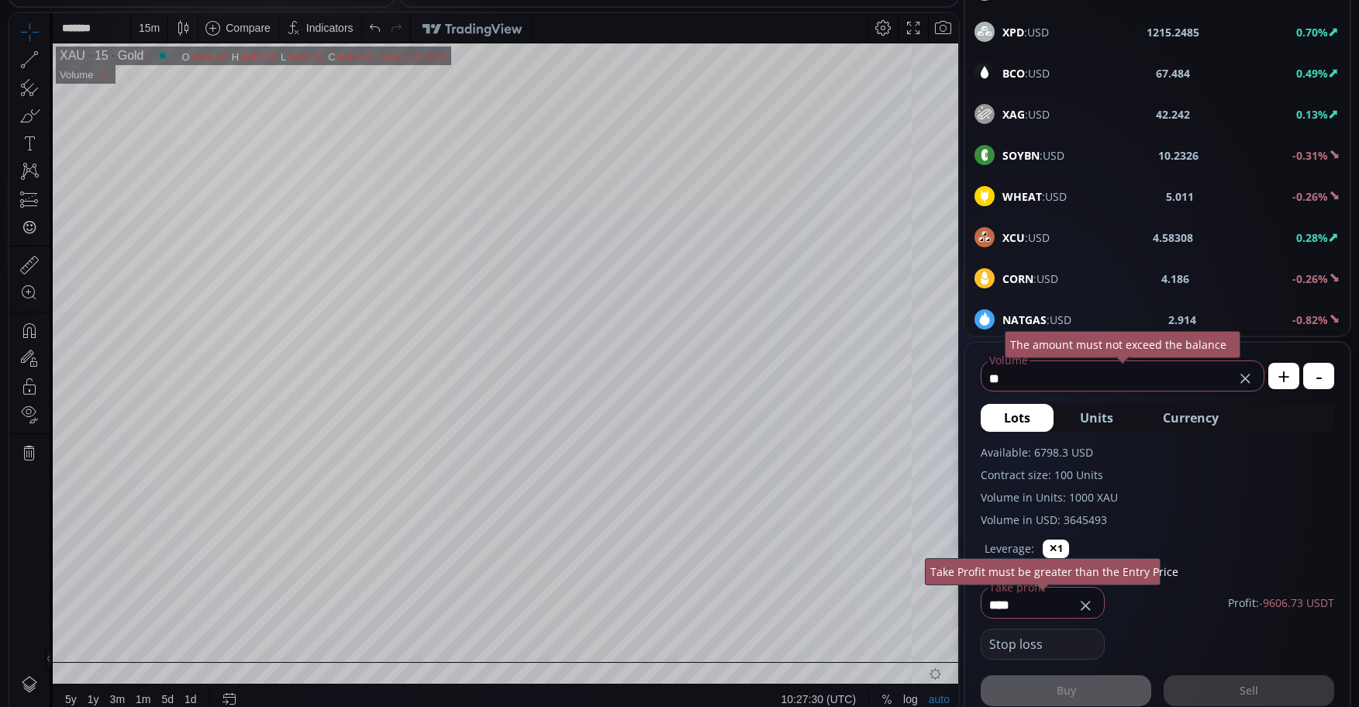
type input "*"
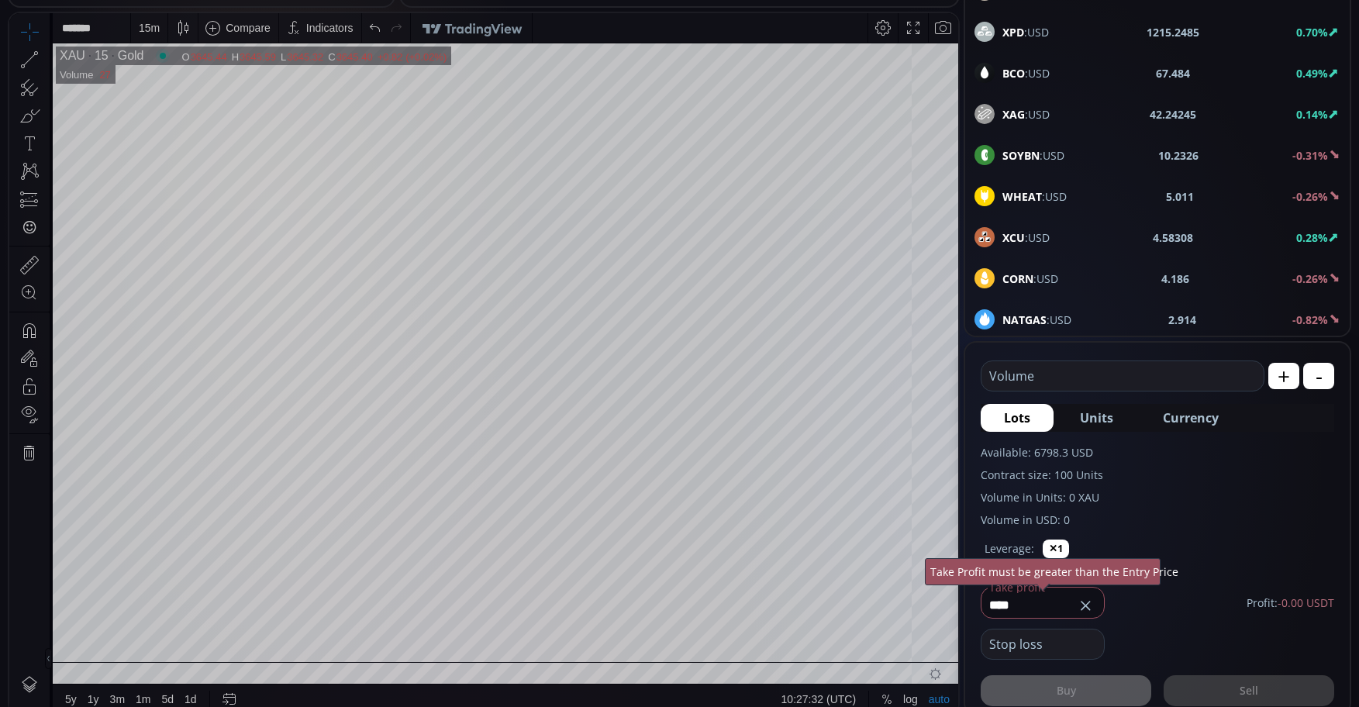
type input "*"
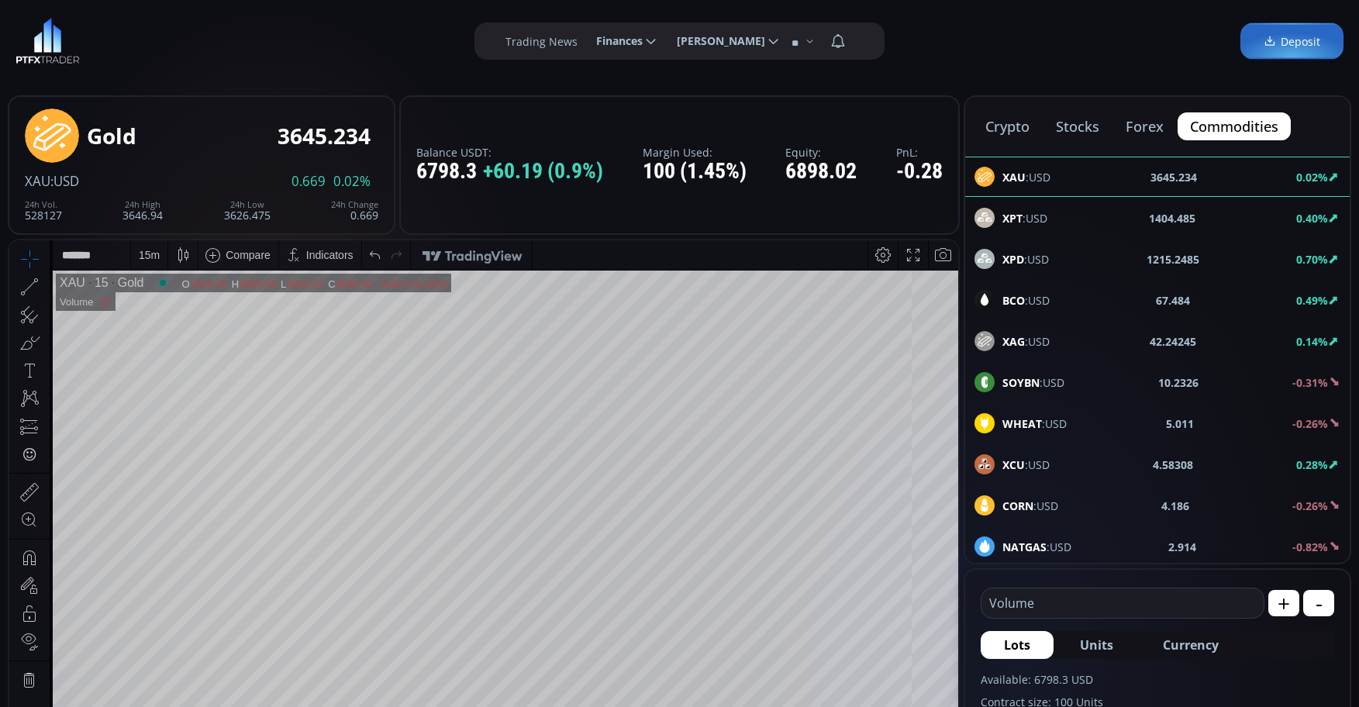
scroll to position [0, 0]
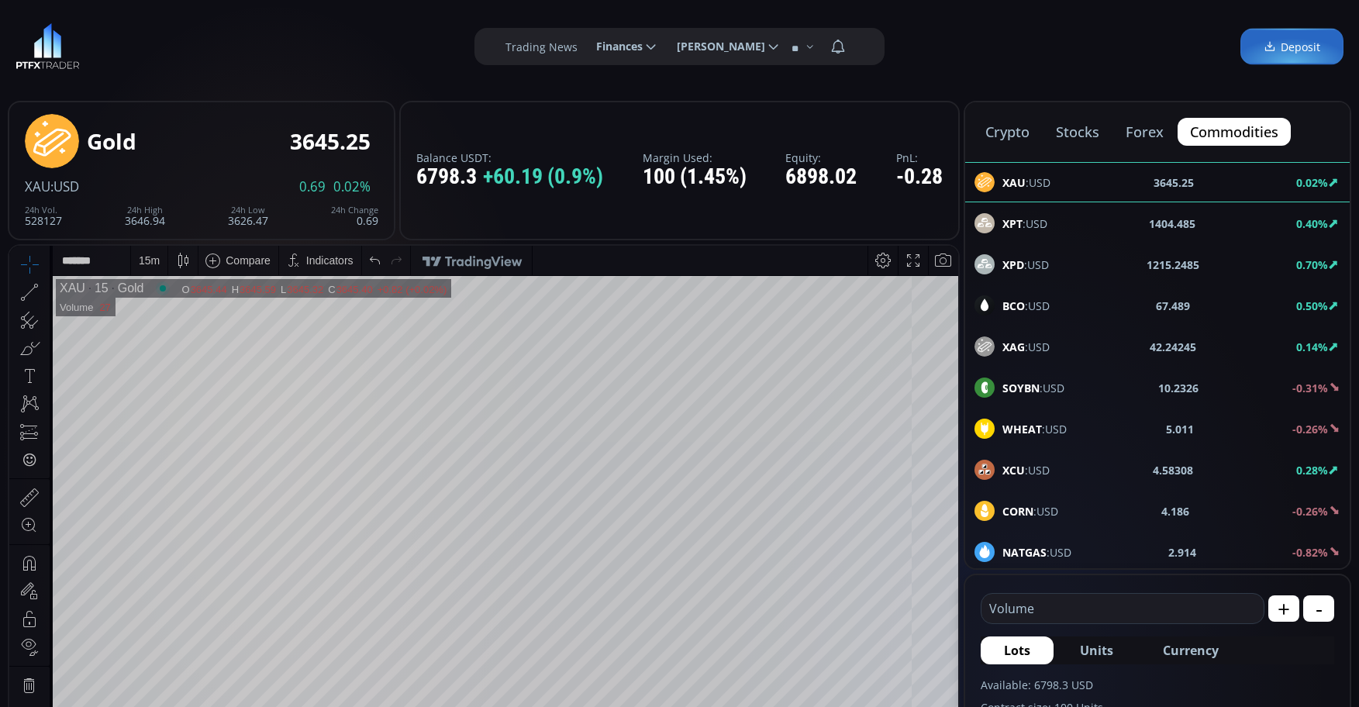
click at [1025, 350] on span "XAG :USD" at bounding box center [1025, 347] width 47 height 16
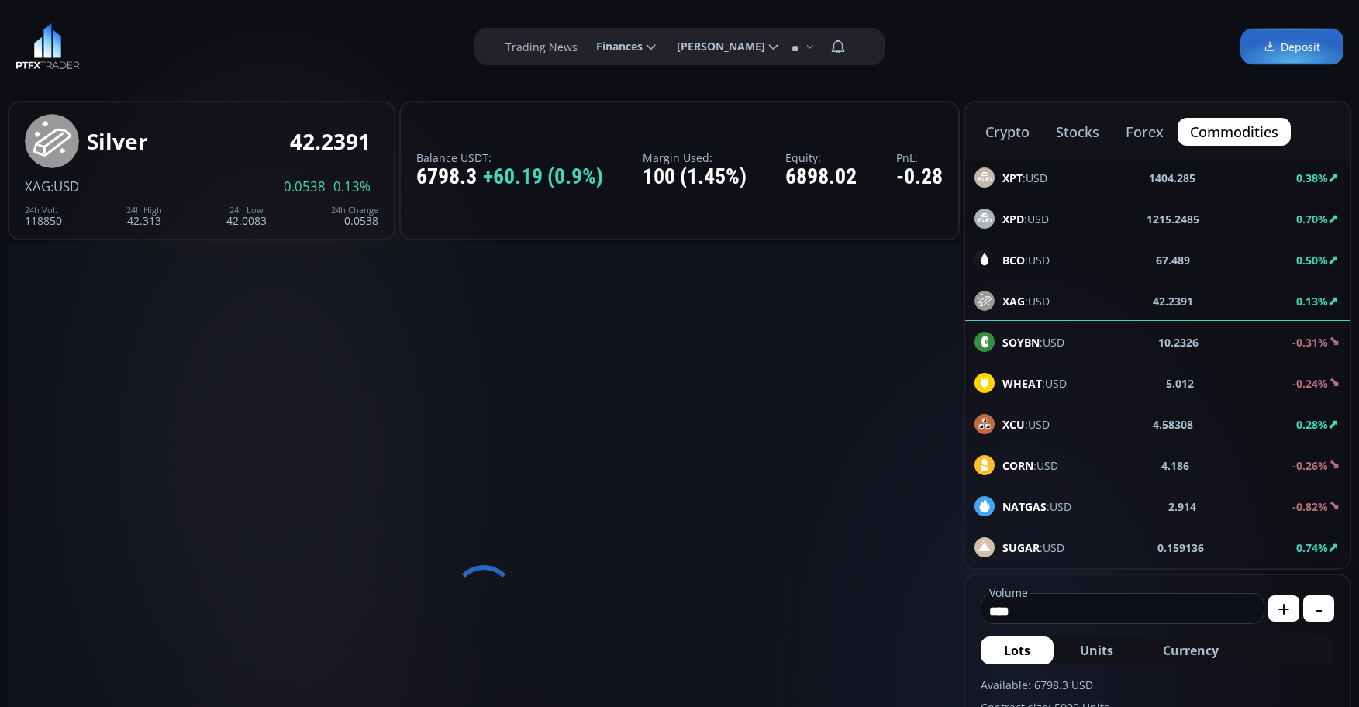
scroll to position [78, 0]
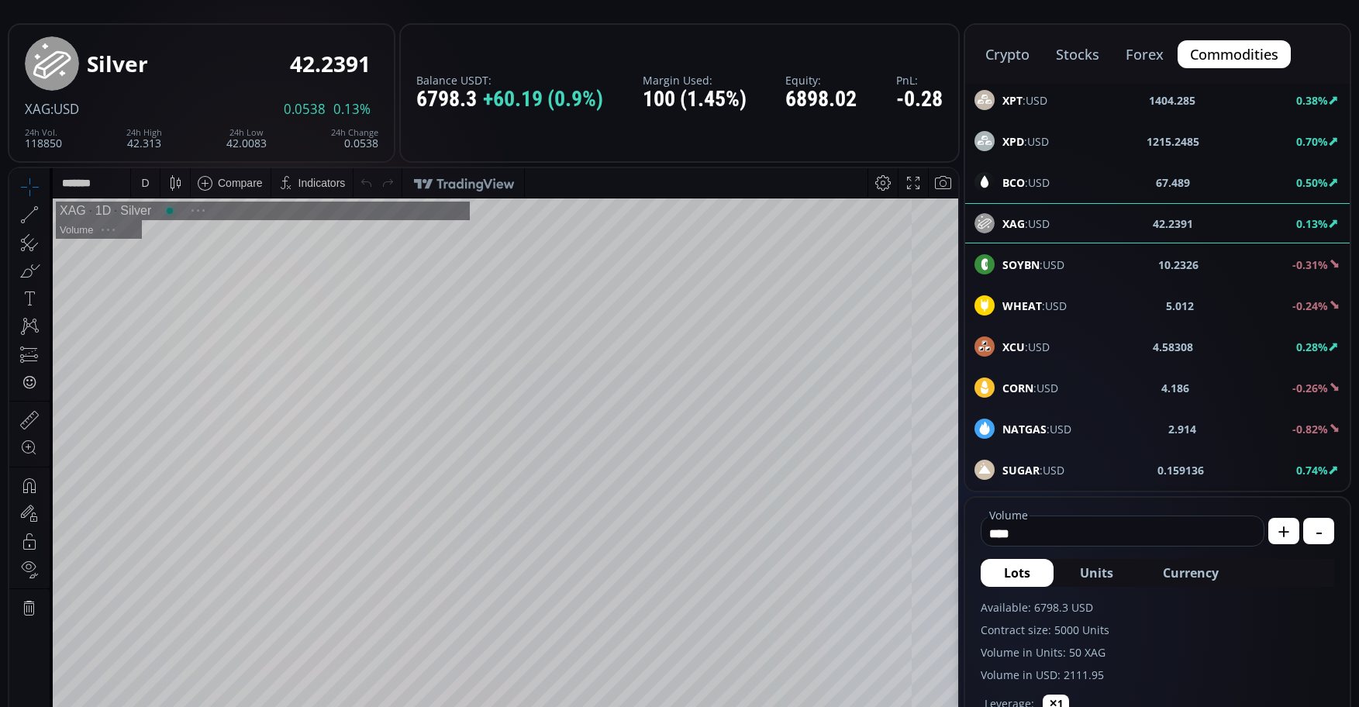
click at [1104, 540] on input "****" at bounding box center [1119, 533] width 274 height 25
type input "*"
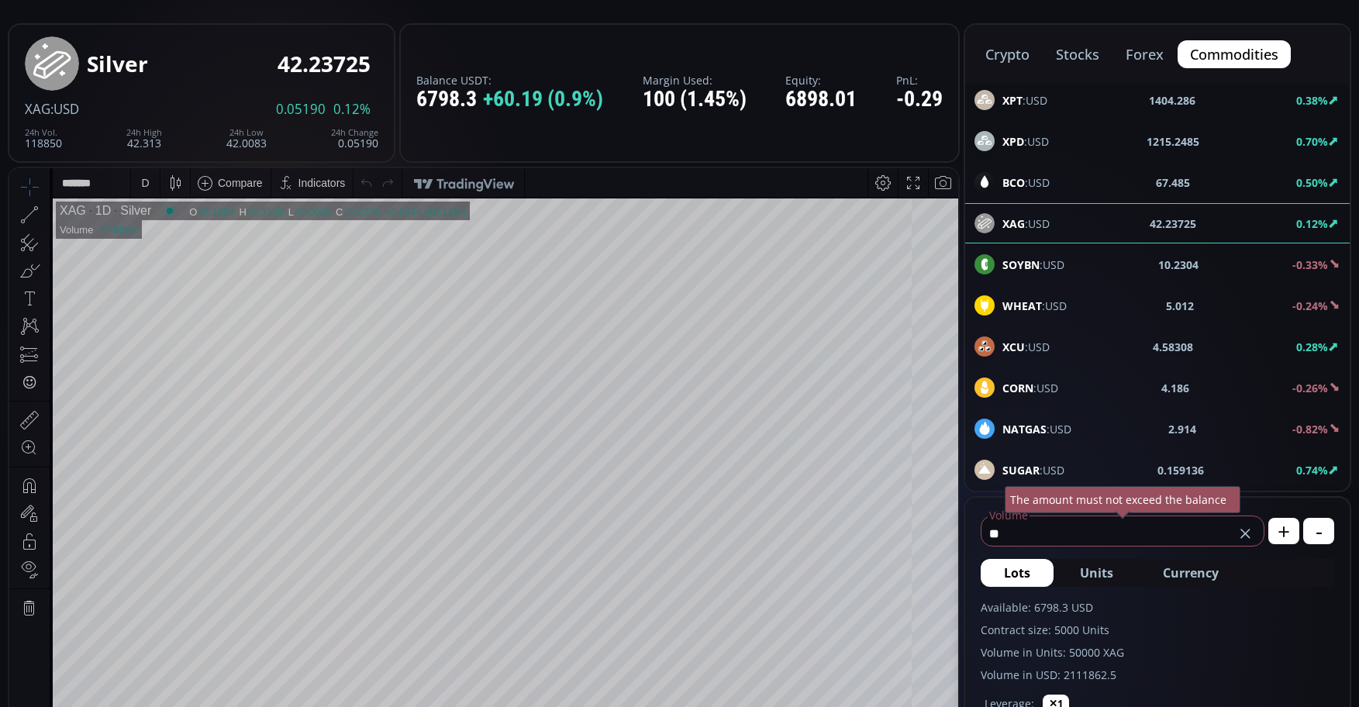
type input "*"
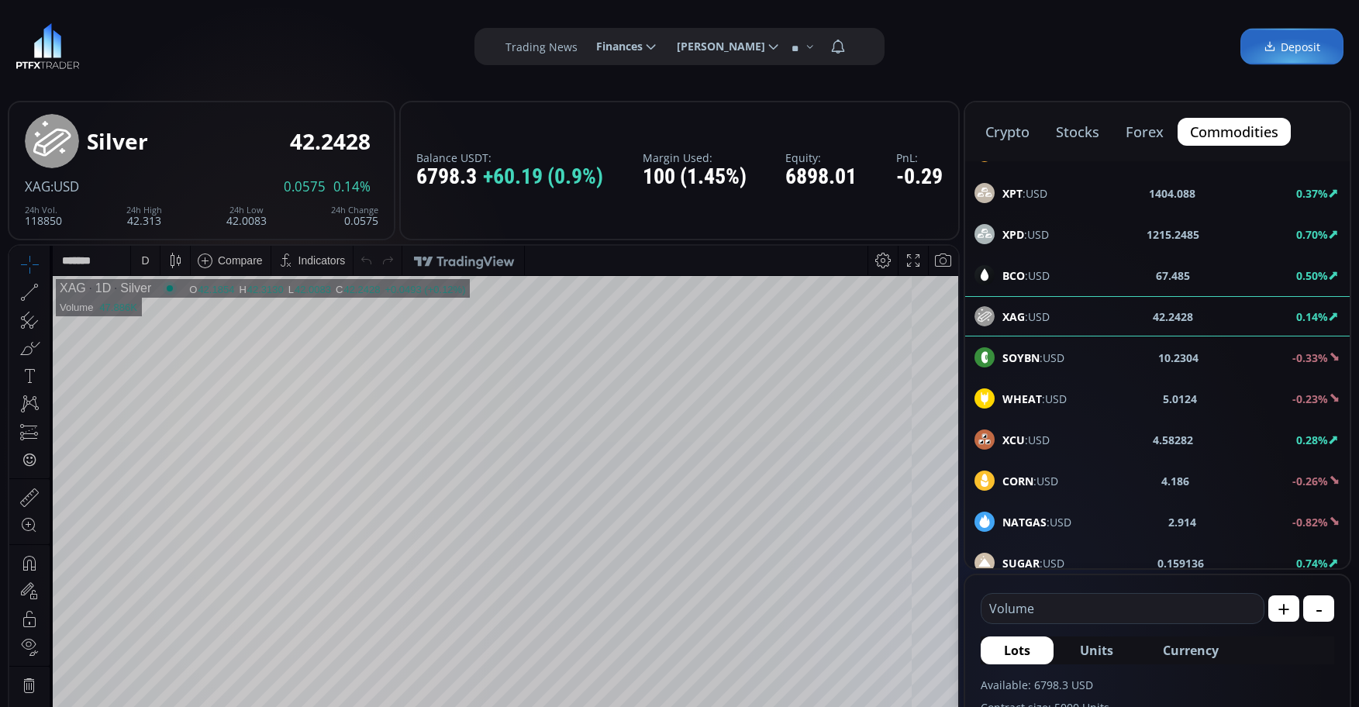
scroll to position [46, 0]
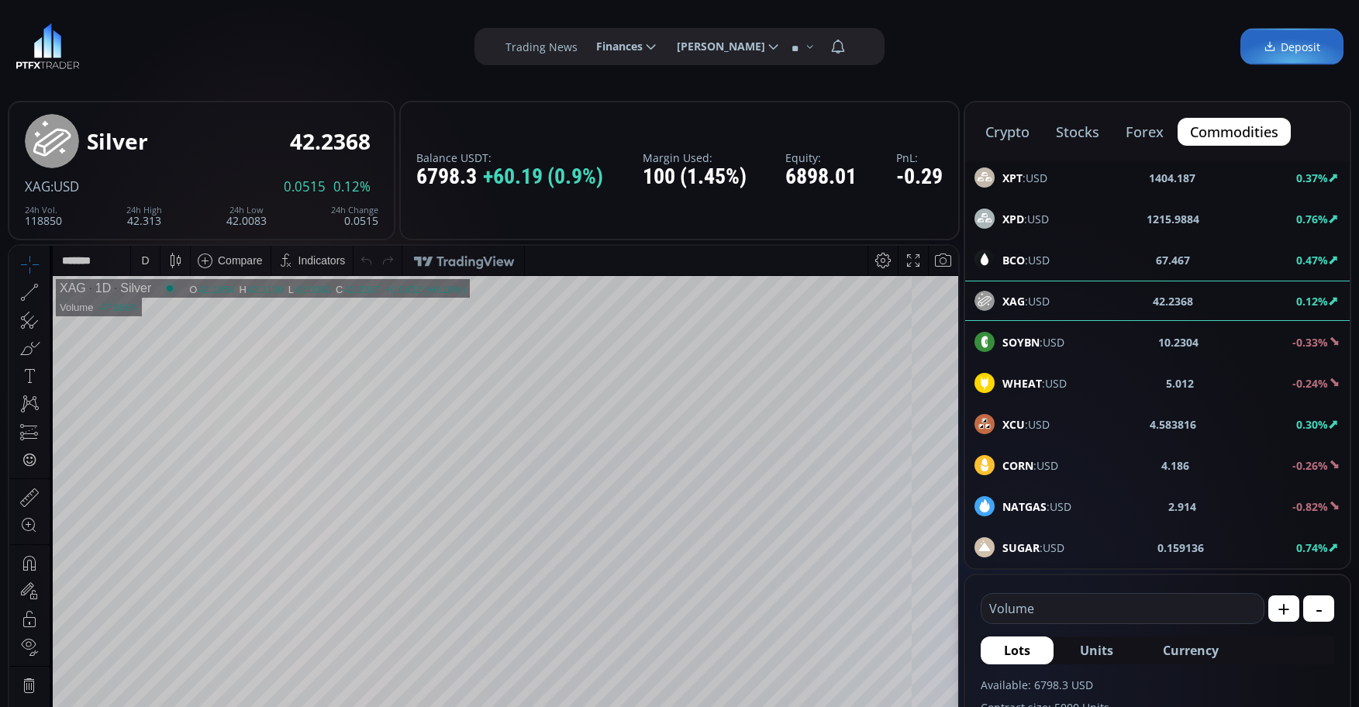
click at [1038, 220] on span "XPD :USD" at bounding box center [1025, 219] width 47 height 16
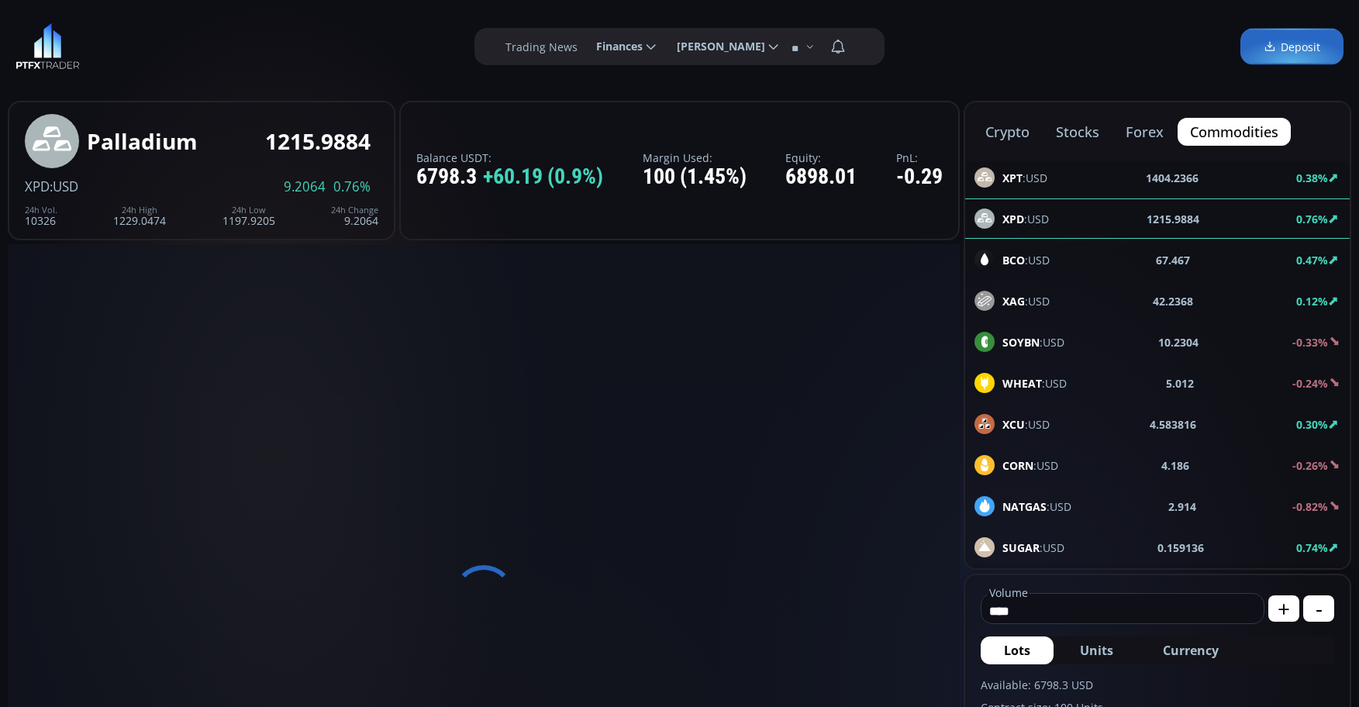
click at [1097, 609] on input "****" at bounding box center [1119, 611] width 274 height 25
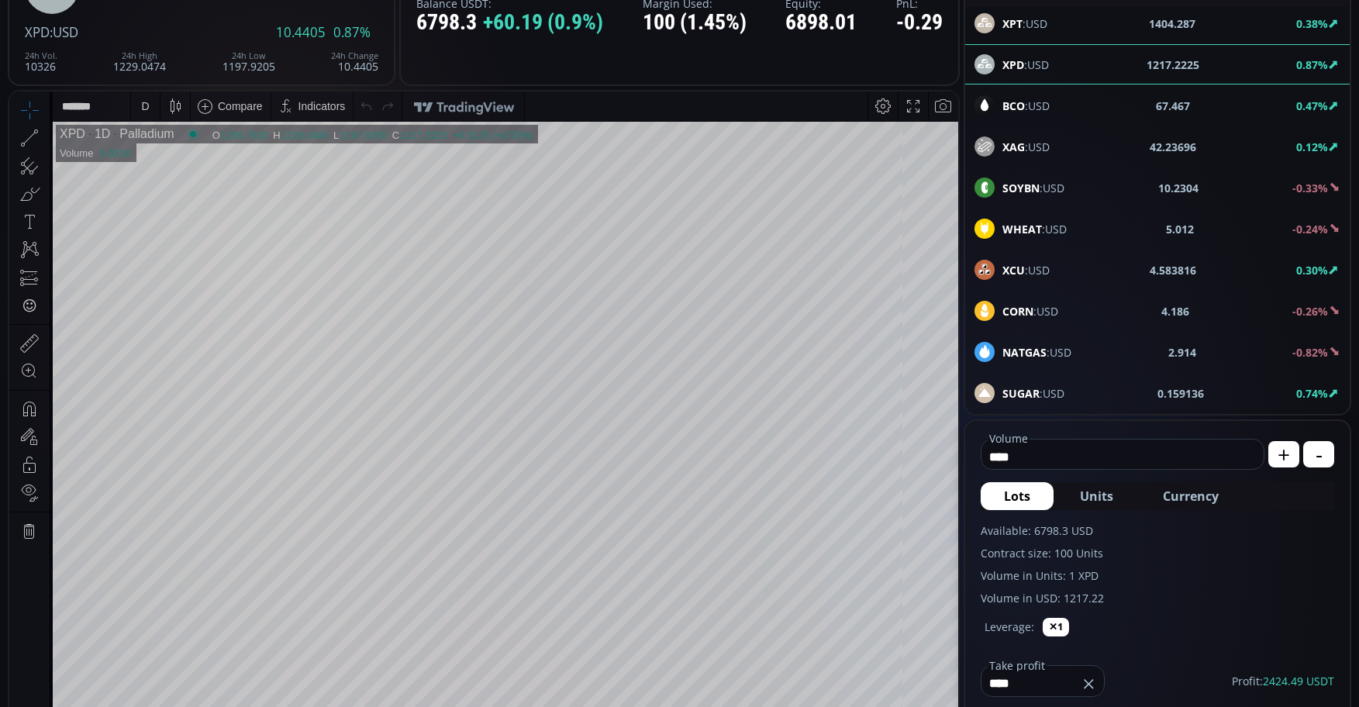
scroll to position [155, 0]
type input "*"
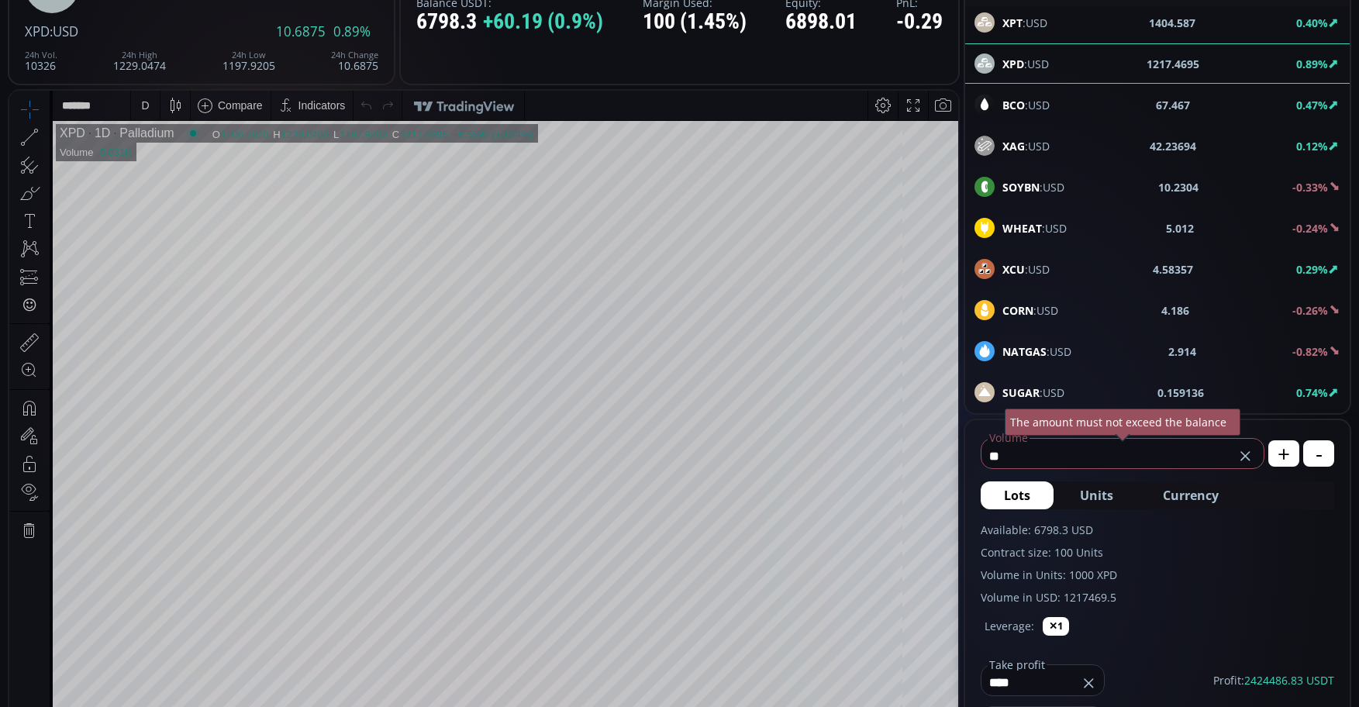
type input "*"
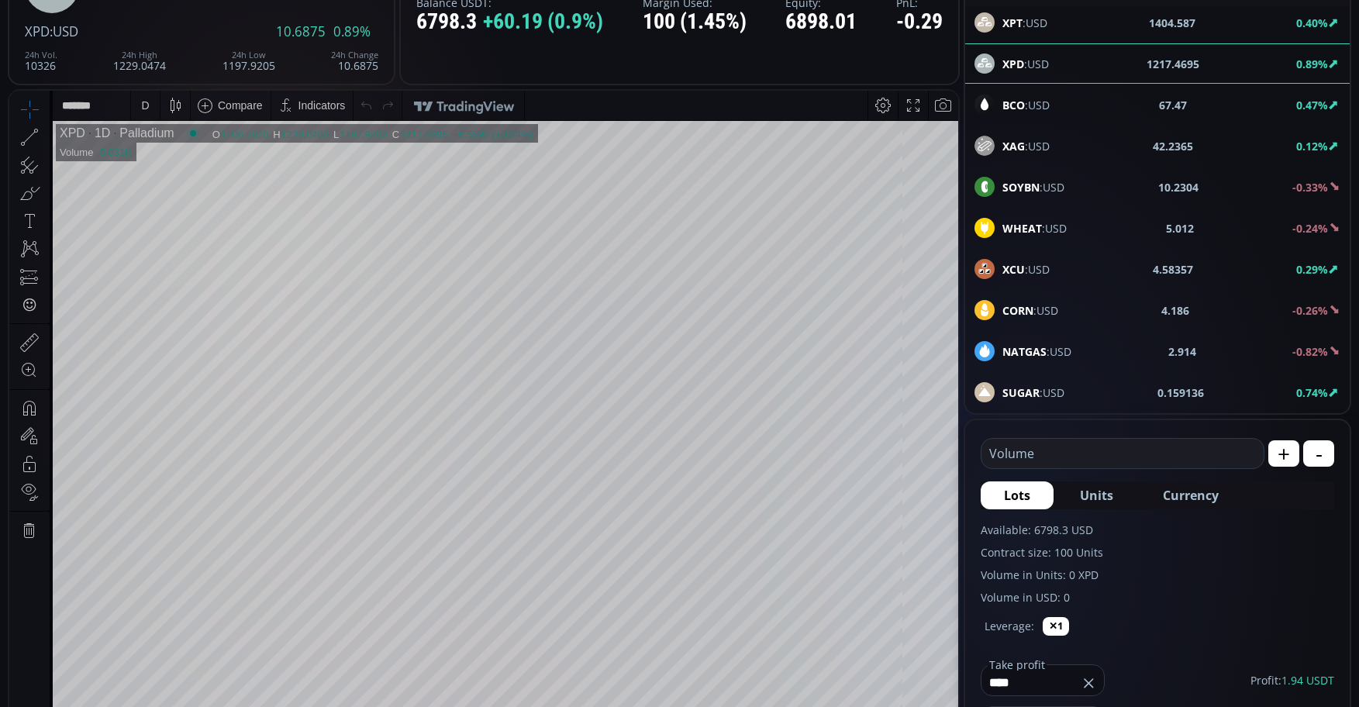
click at [1013, 274] on b "XCU" at bounding box center [1013, 269] width 22 height 15
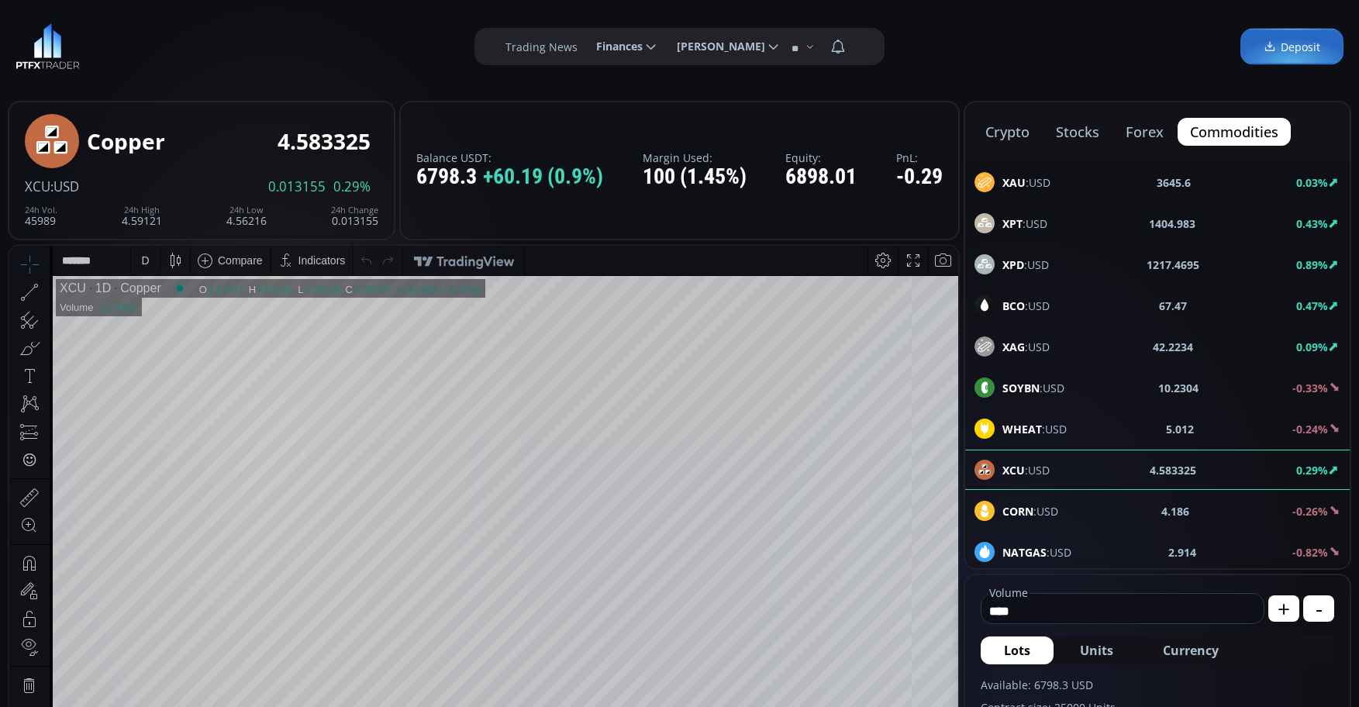
click at [1160, 136] on button "forex" at bounding box center [1144, 132] width 63 height 28
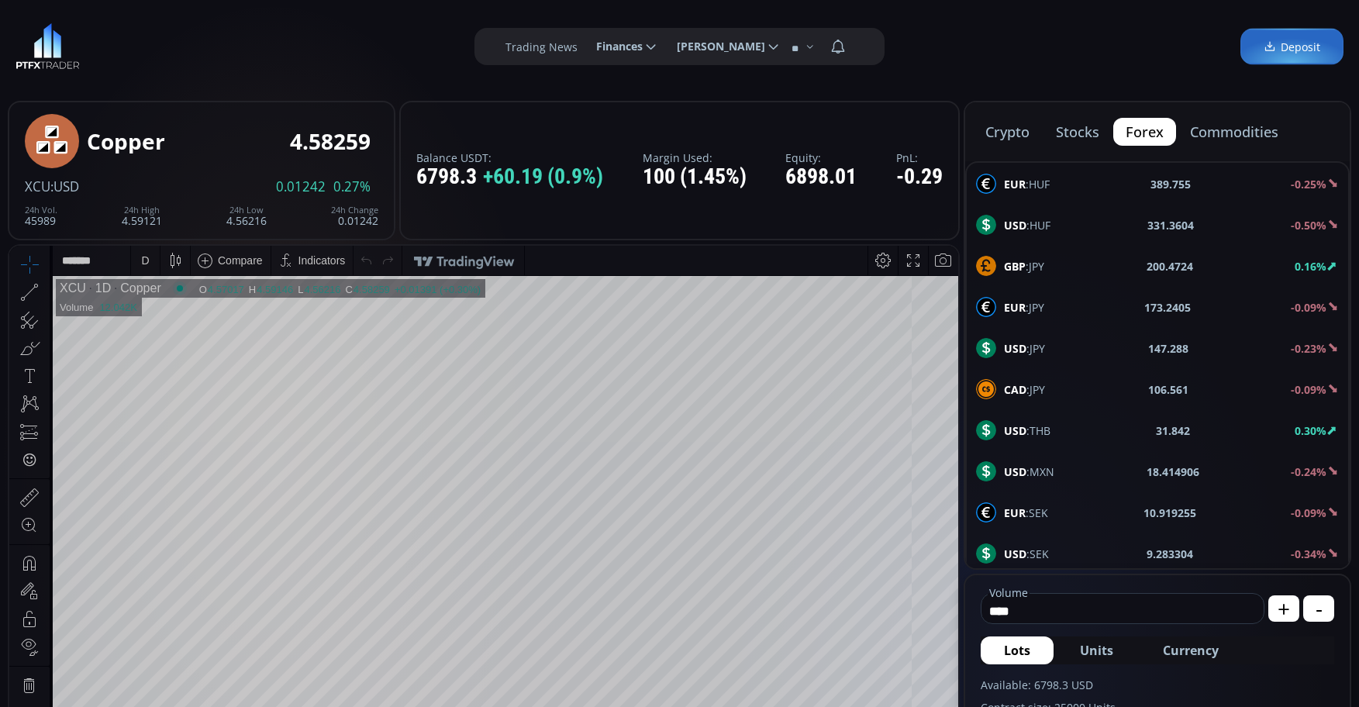
click at [1008, 131] on button "crypto" at bounding box center [1007, 132] width 69 height 28
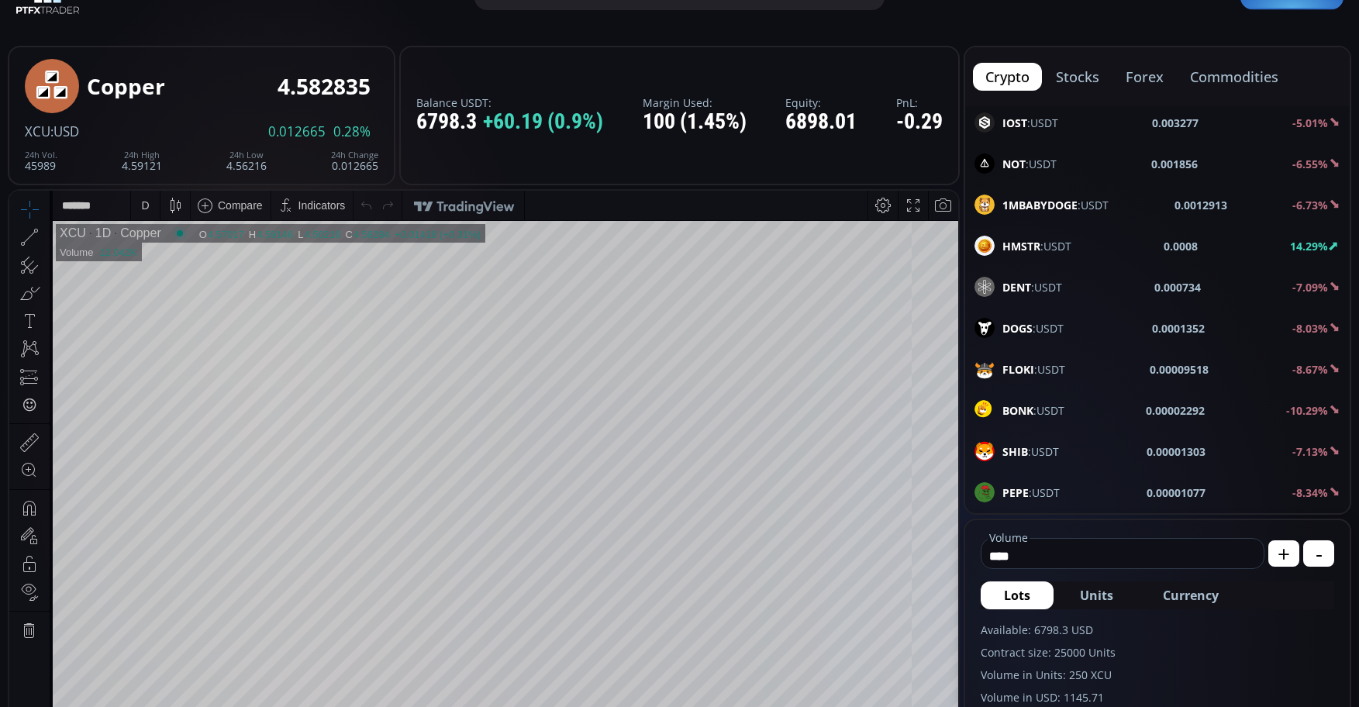
scroll to position [78, 0]
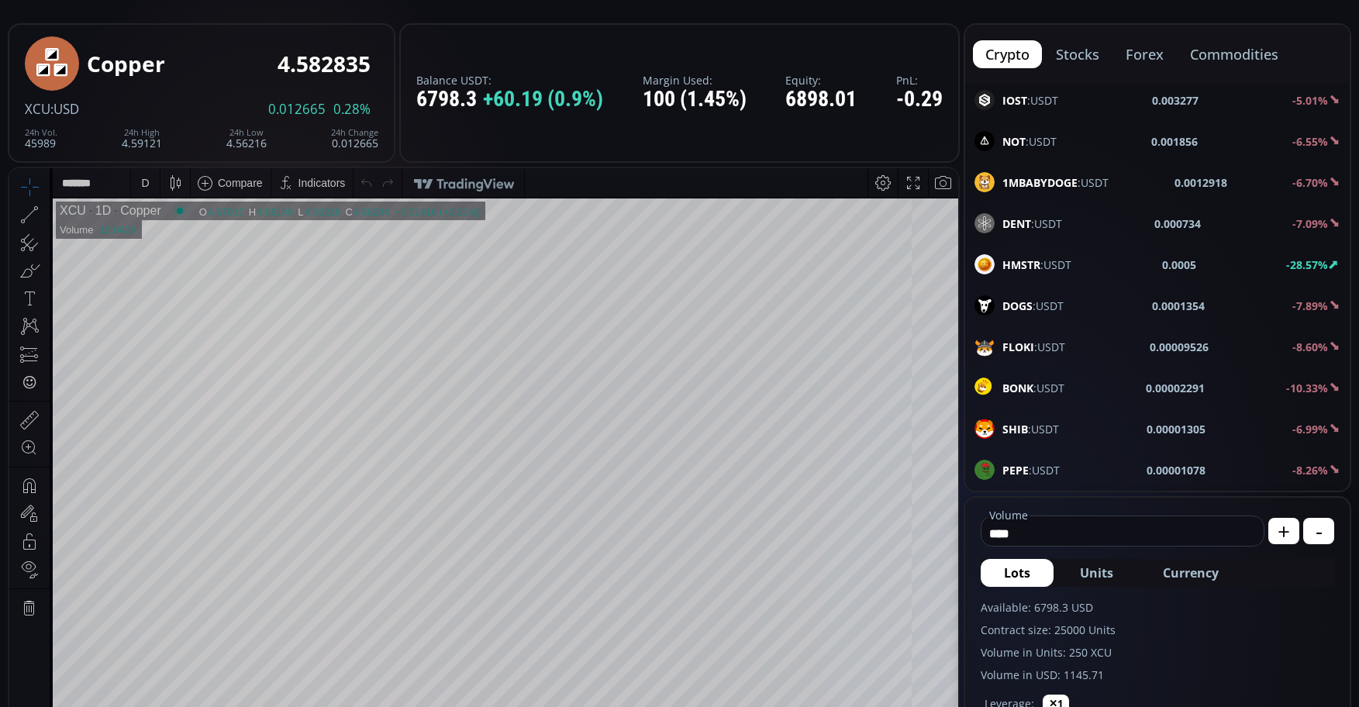
click at [1054, 383] on span "BONK :USDT" at bounding box center [1033, 388] width 62 height 16
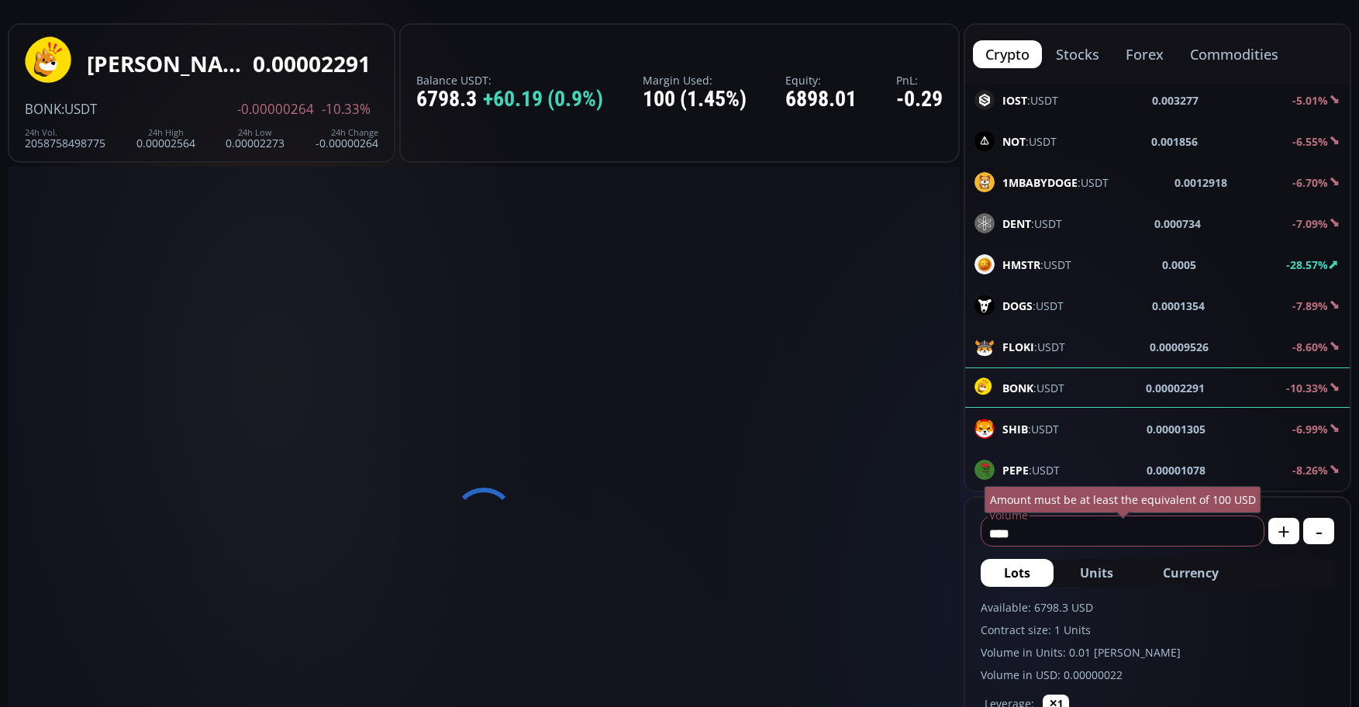
click at [1094, 530] on input "****" at bounding box center [1119, 533] width 274 height 25
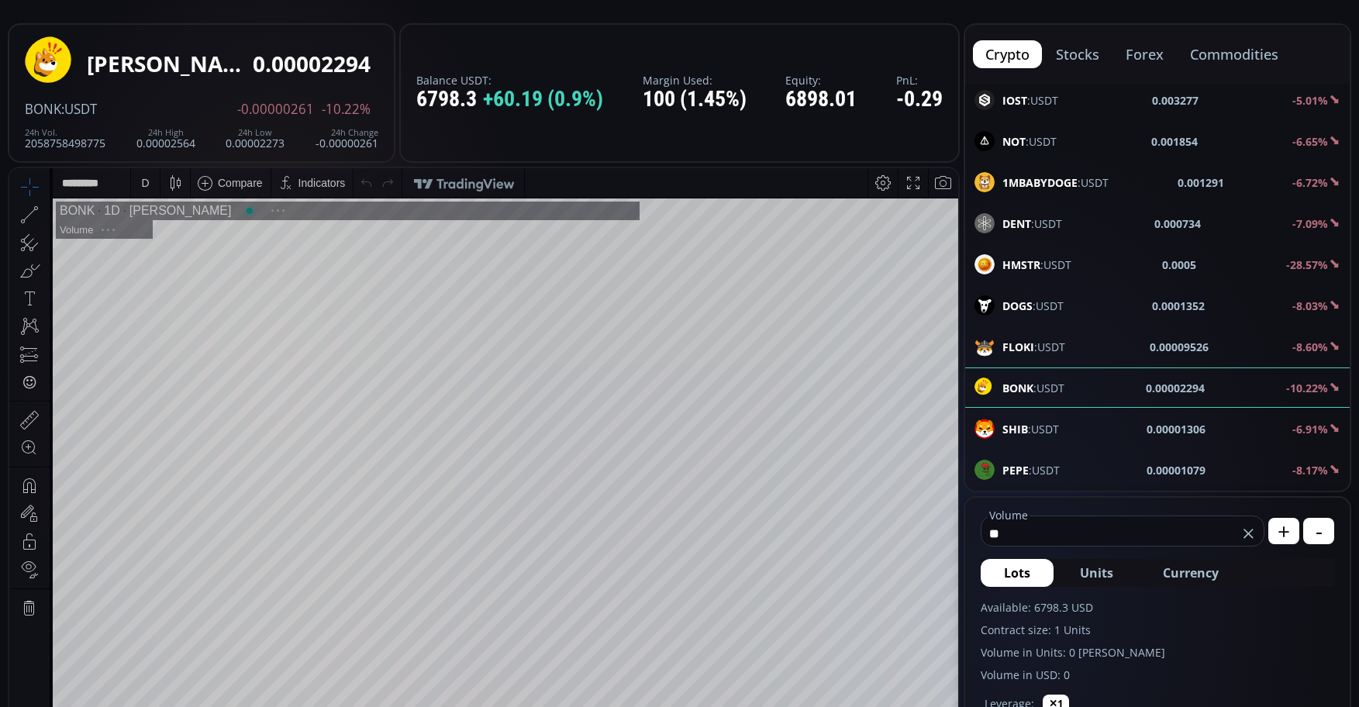
type input "*"
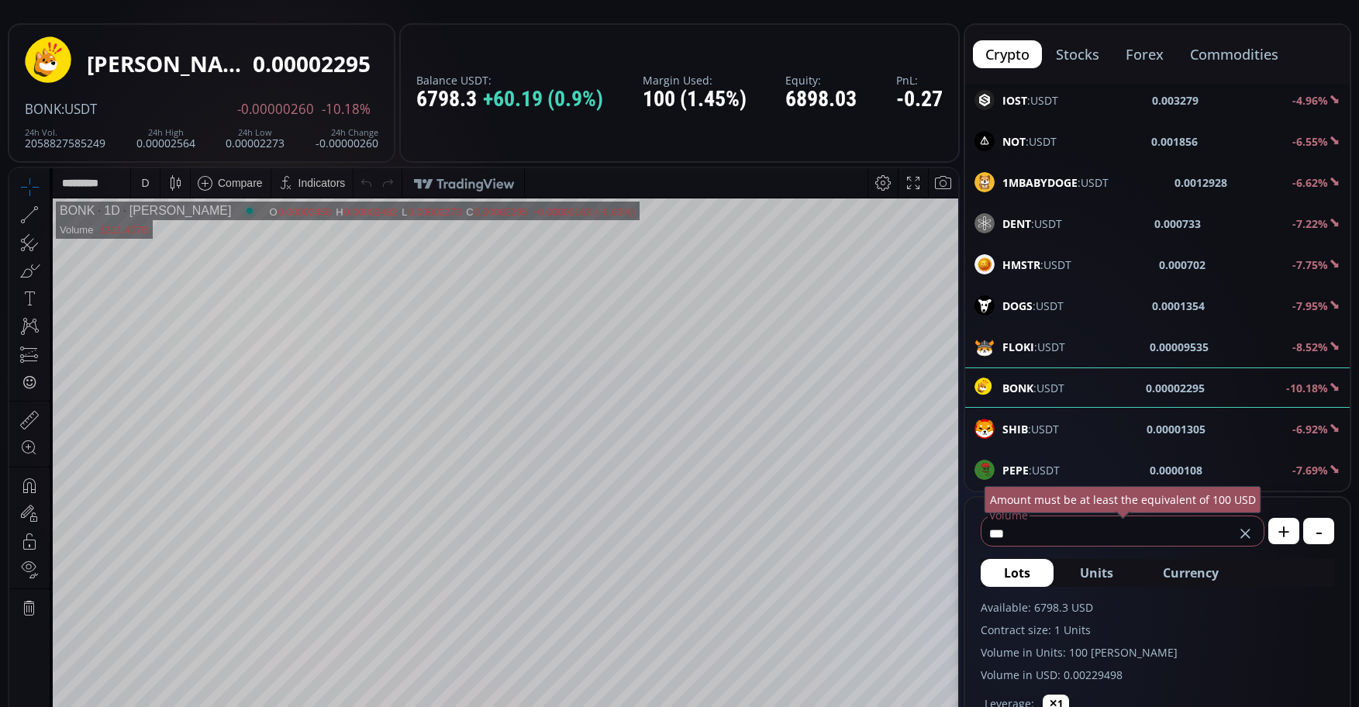
type input "***"
click at [1217, 621] on div "Available: 6798.3 USD Contract size: 1 Units Volume in Units: 100 BONK Volume i…" at bounding box center [1158, 641] width 354 height 84
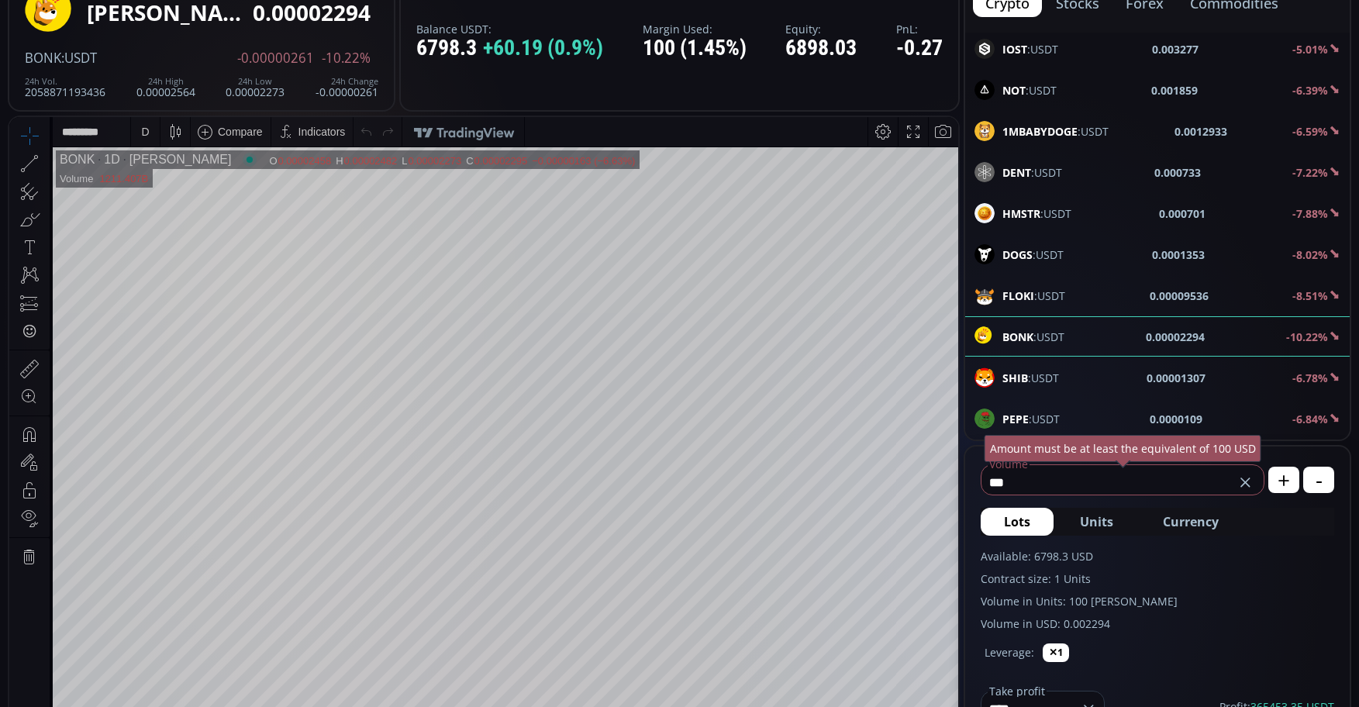
scroll to position [233, 0]
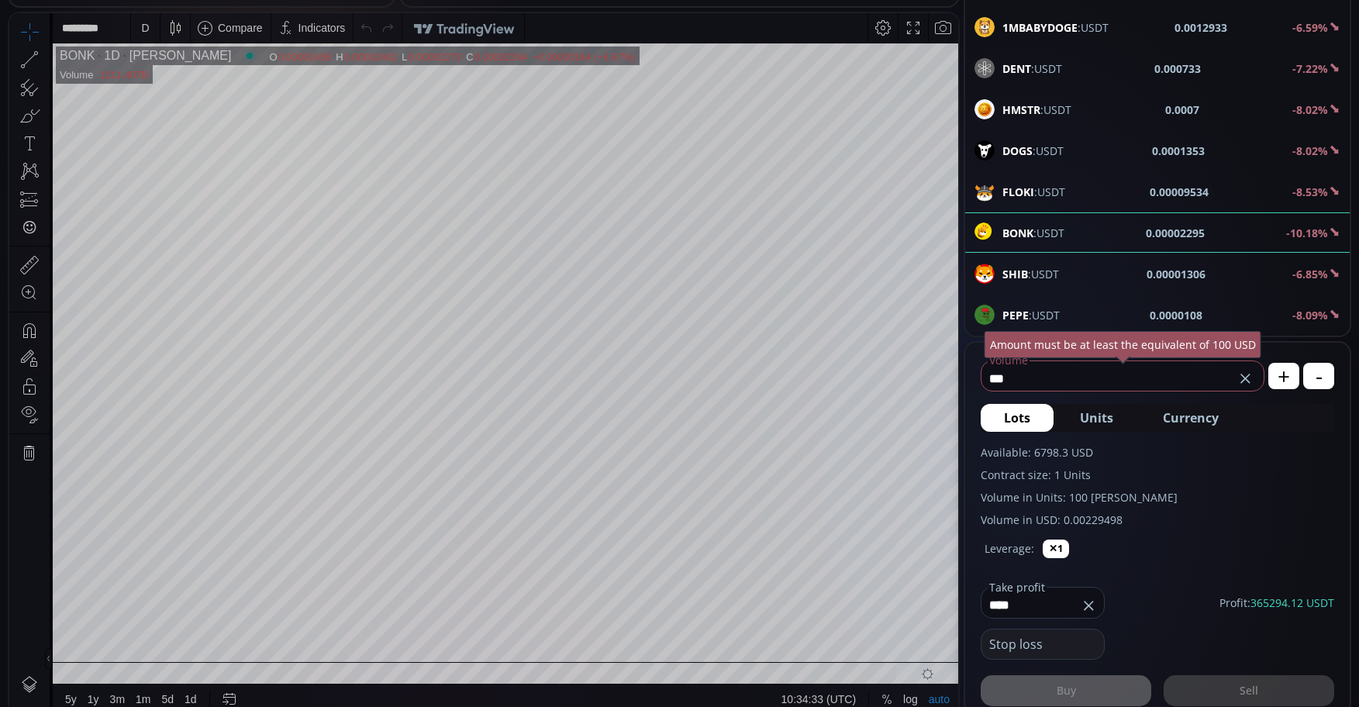
click at [1089, 609] on icon at bounding box center [1089, 606] width 16 height 16
click at [1092, 685] on div "Buy Sell" at bounding box center [1158, 683] width 354 height 47
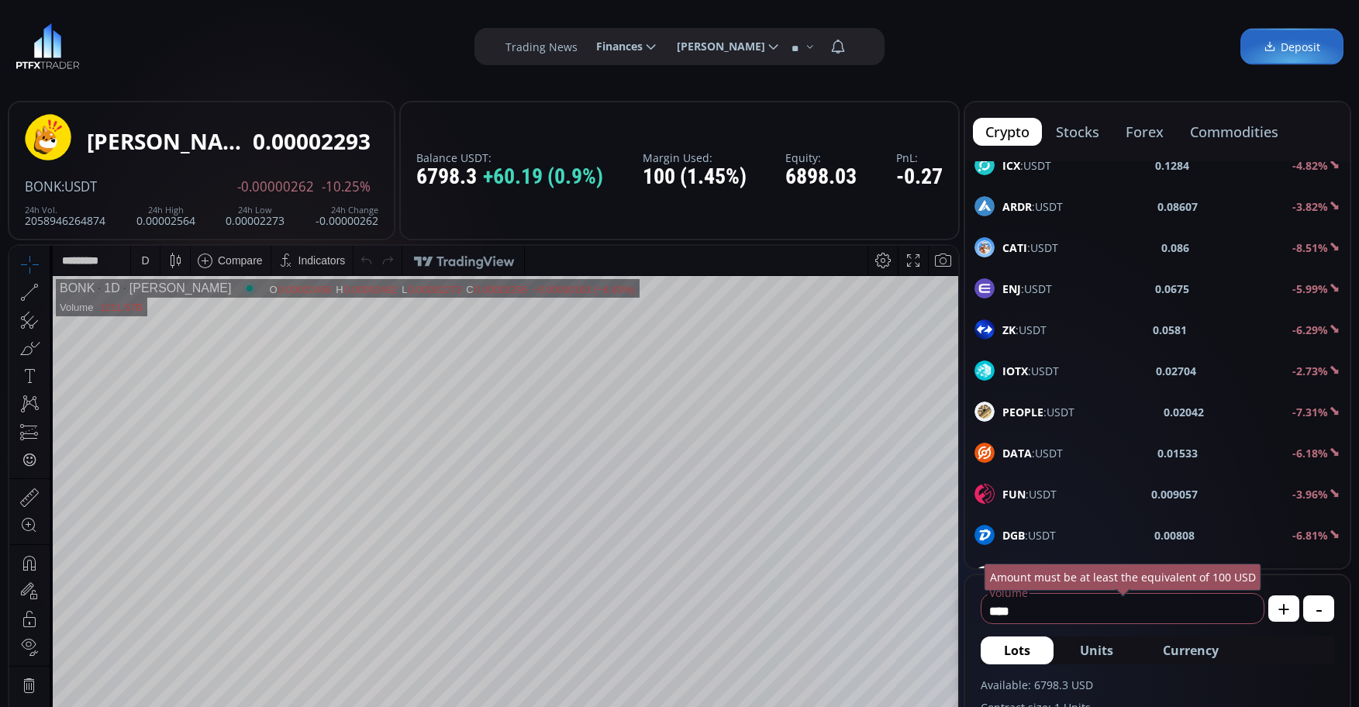
scroll to position [2378, 0]
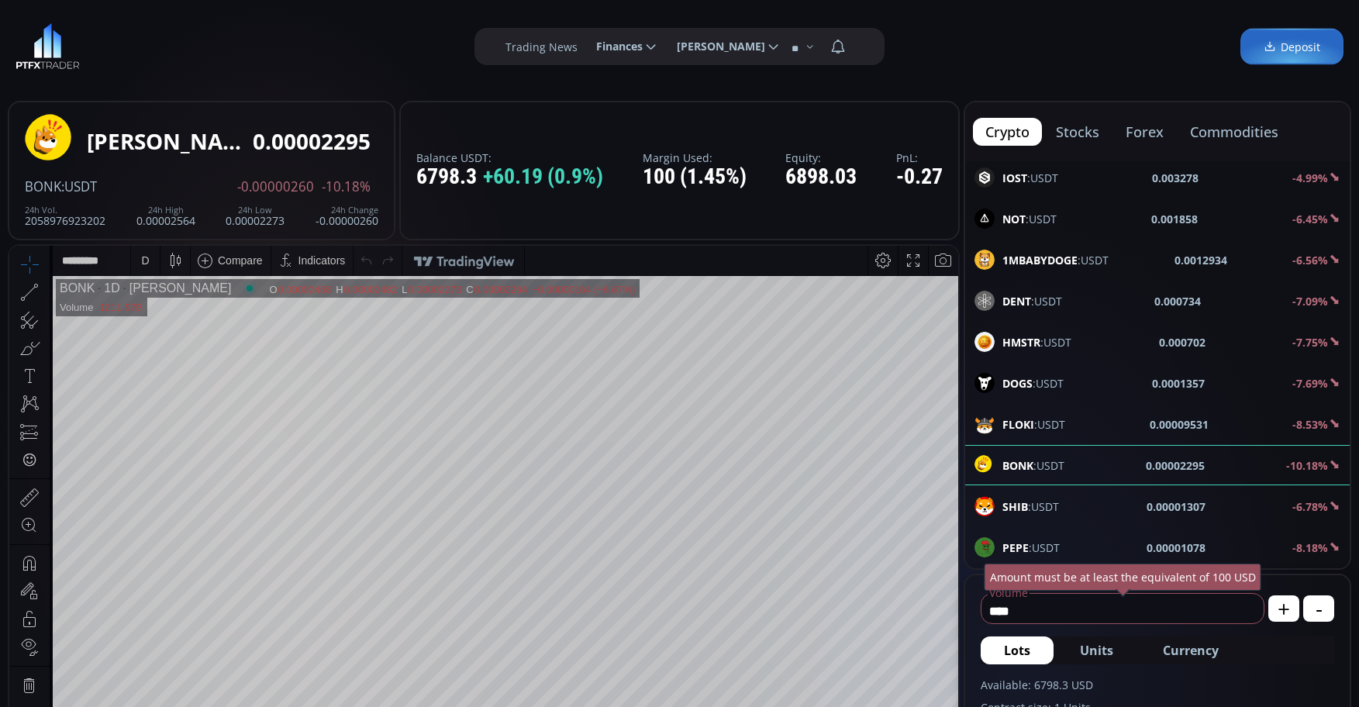
click at [1065, 610] on input "****" at bounding box center [1119, 611] width 274 height 25
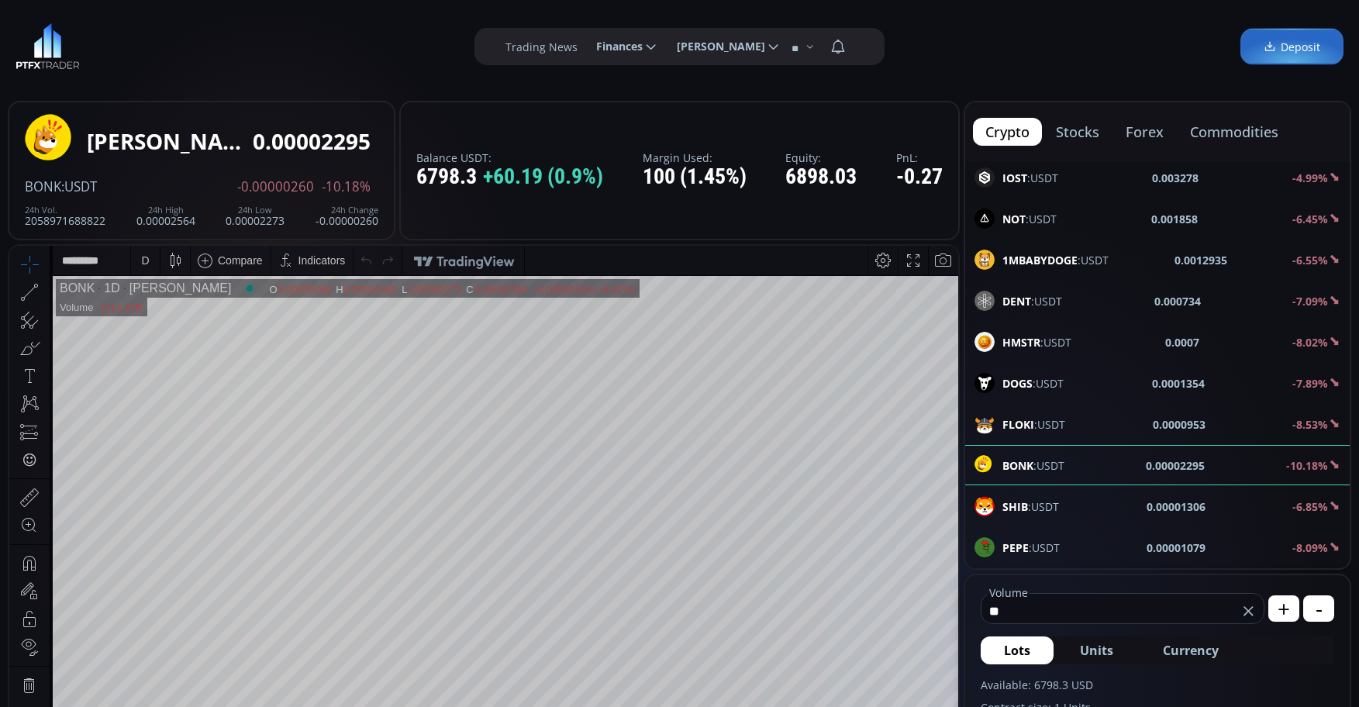
type input "*"
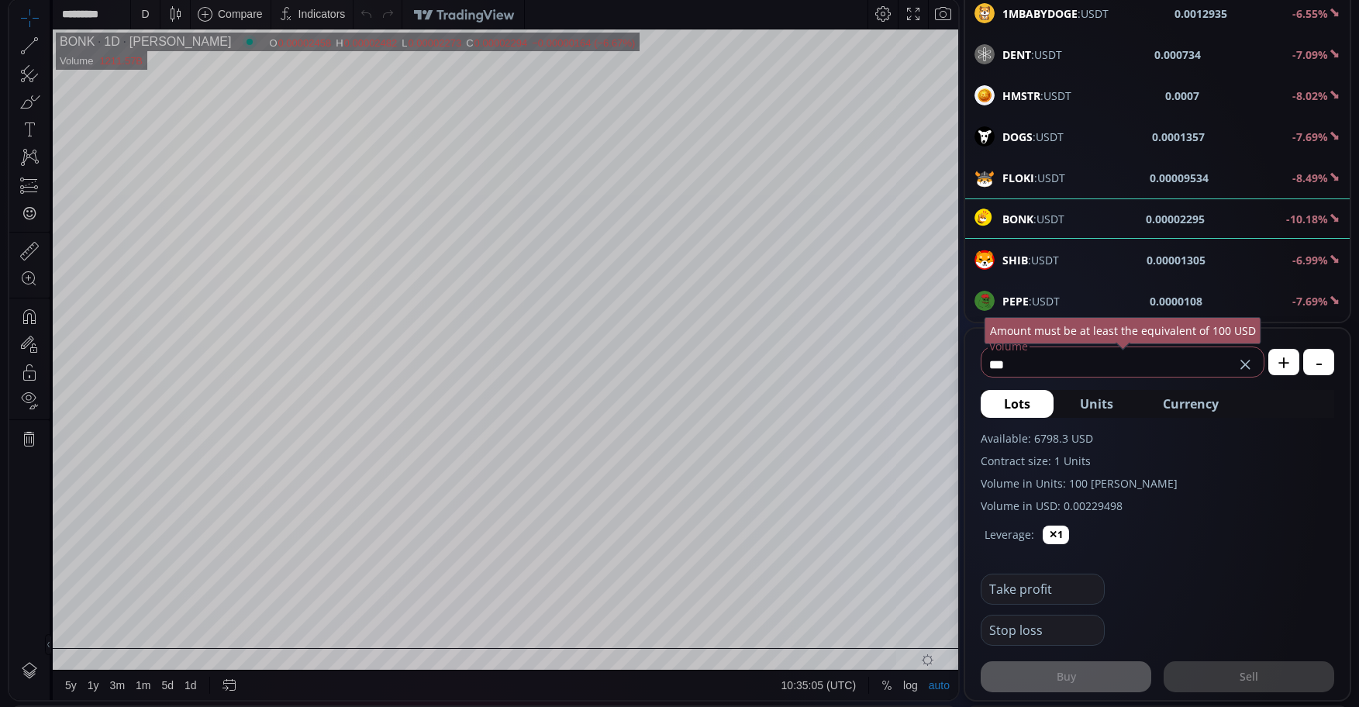
scroll to position [310, 0]
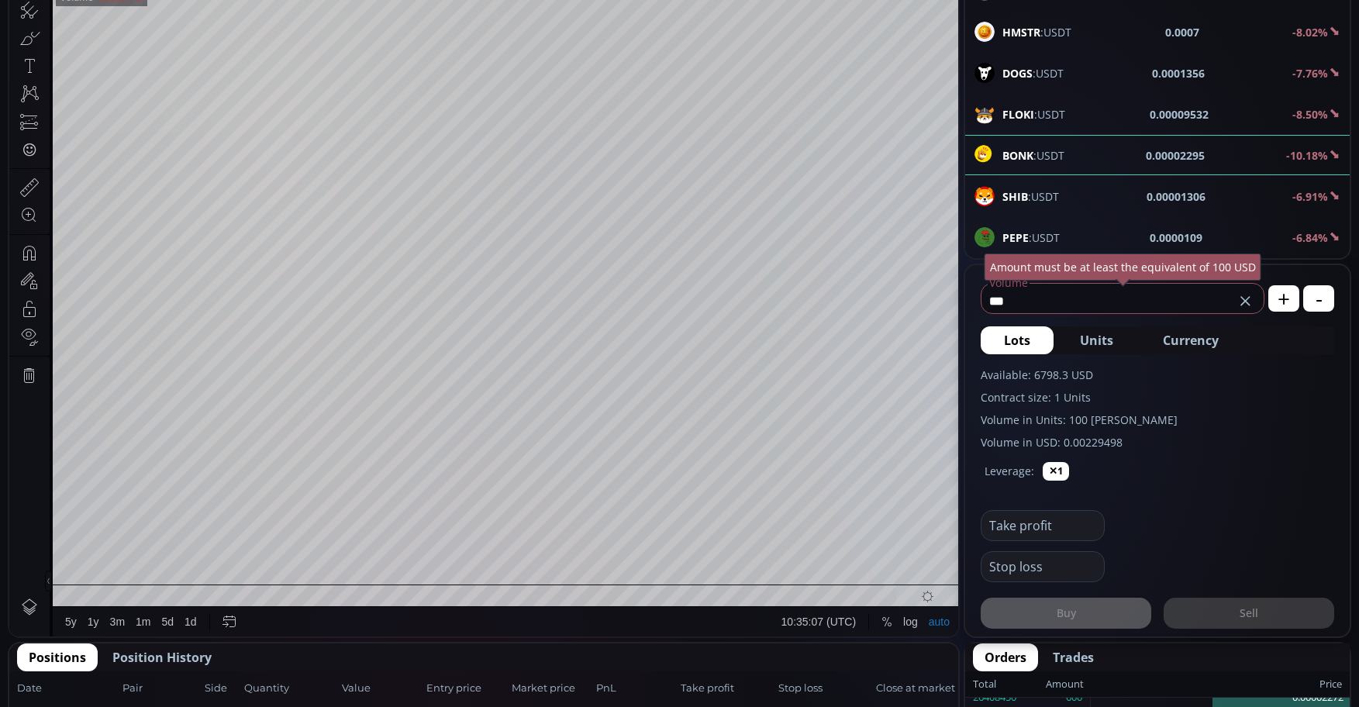
click at [1056, 618] on div "Buy Sell" at bounding box center [1158, 605] width 354 height 47
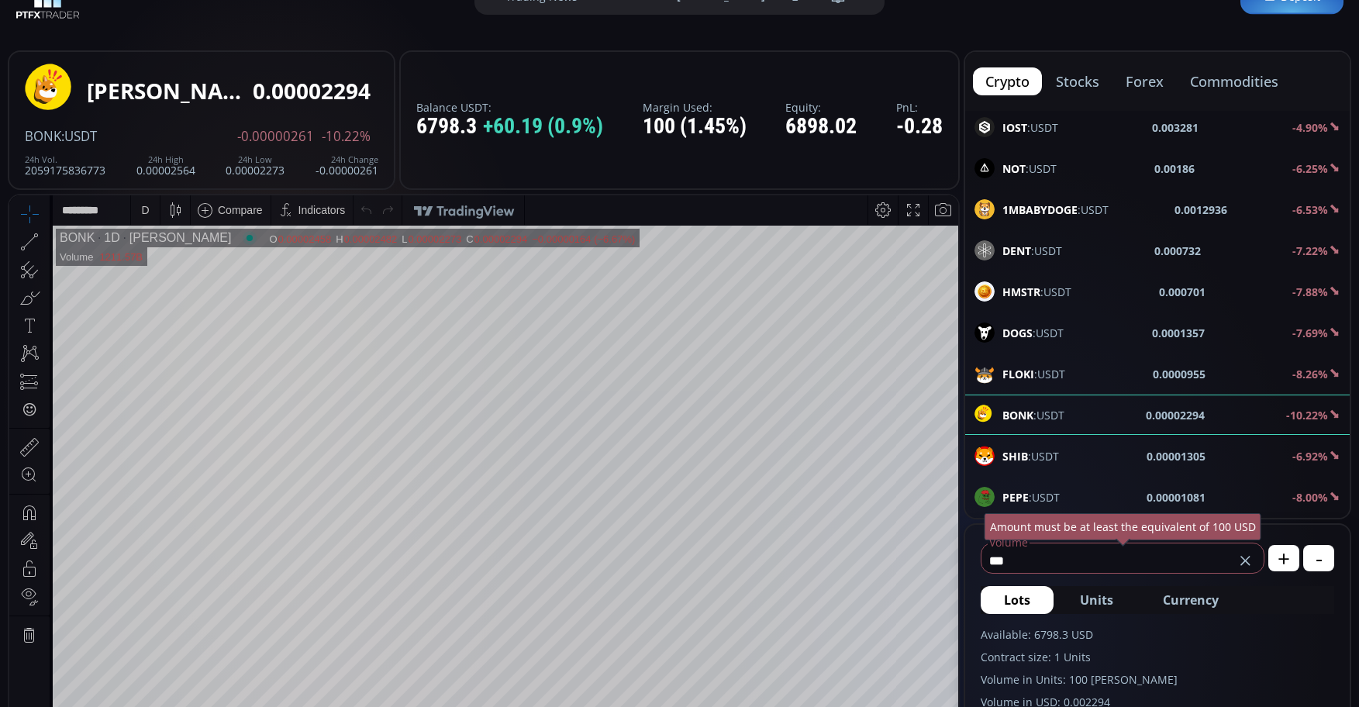
scroll to position [0, 0]
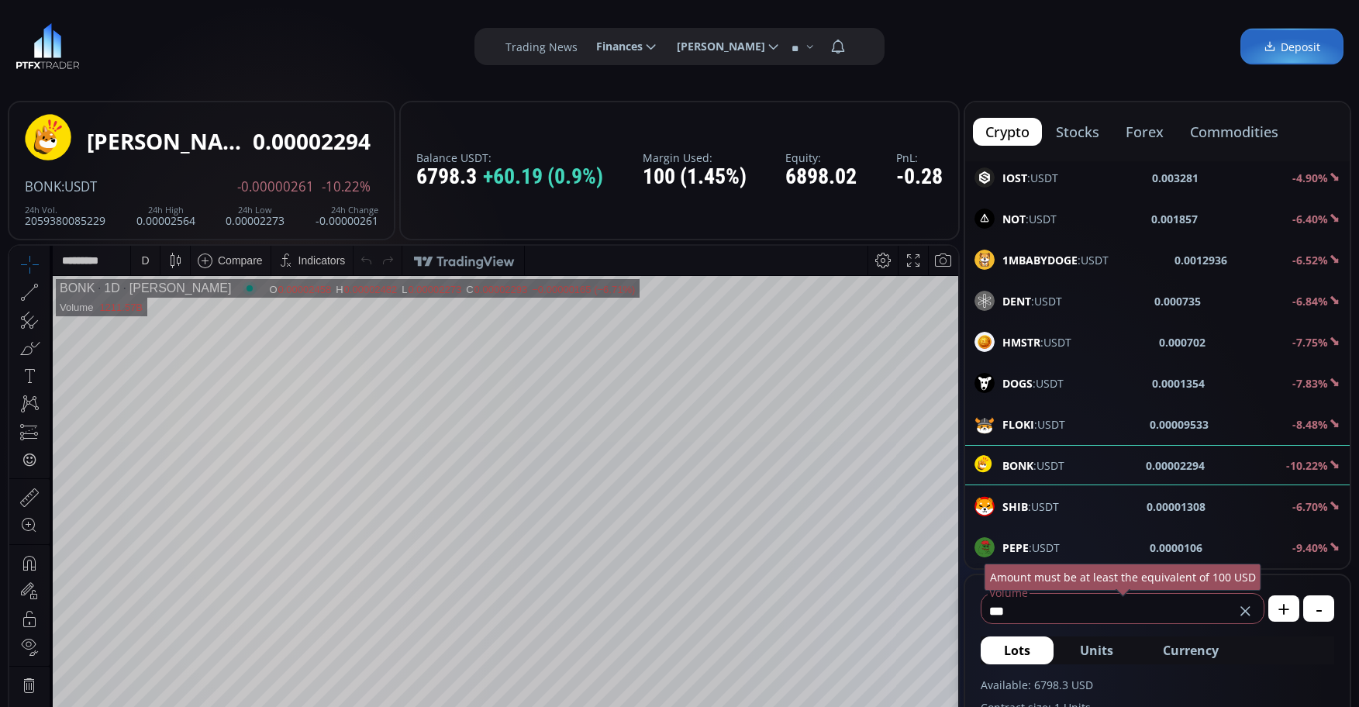
click at [1104, 650] on span "Units" at bounding box center [1096, 650] width 33 height 19
click at [1184, 652] on span "Currency" at bounding box center [1191, 650] width 56 height 19
click at [1105, 648] on span "Units" at bounding box center [1096, 650] width 33 height 19
type input "******"
click at [1027, 654] on span "Lots" at bounding box center [1017, 650] width 26 height 19
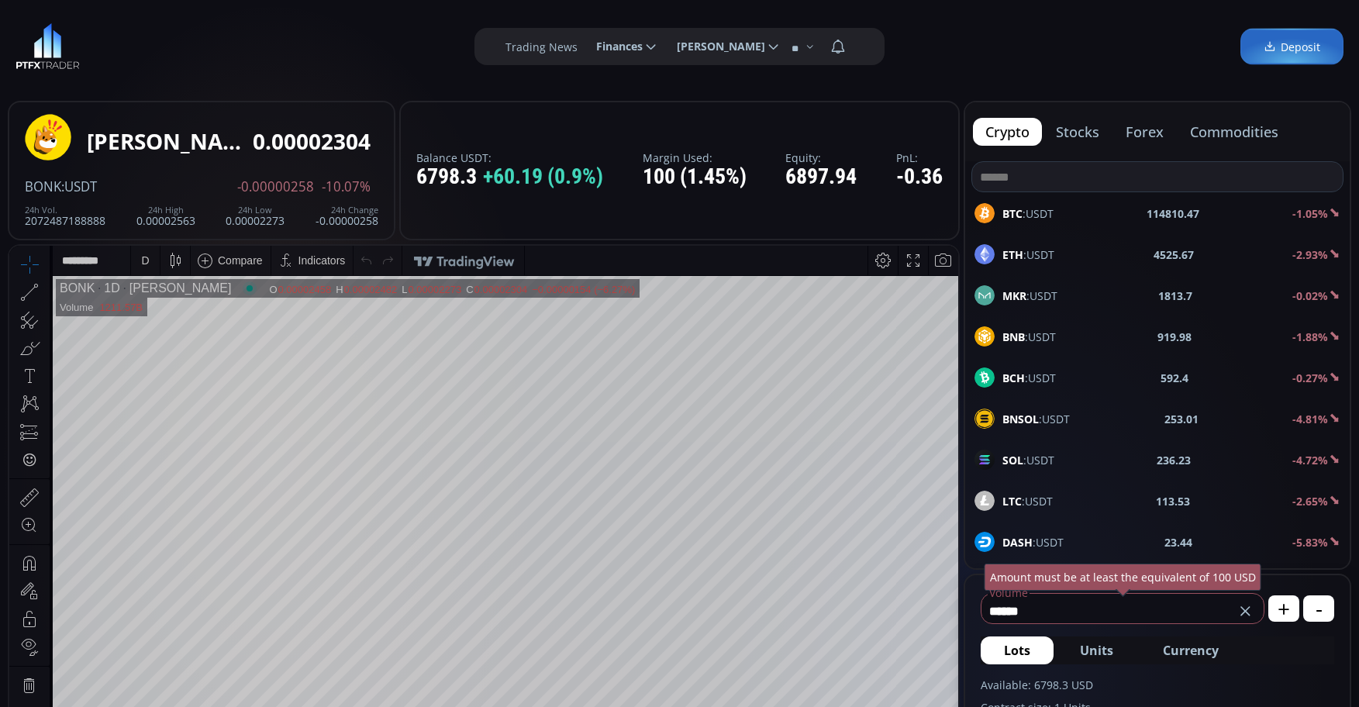
click at [1054, 178] on input at bounding box center [1157, 176] width 371 height 29
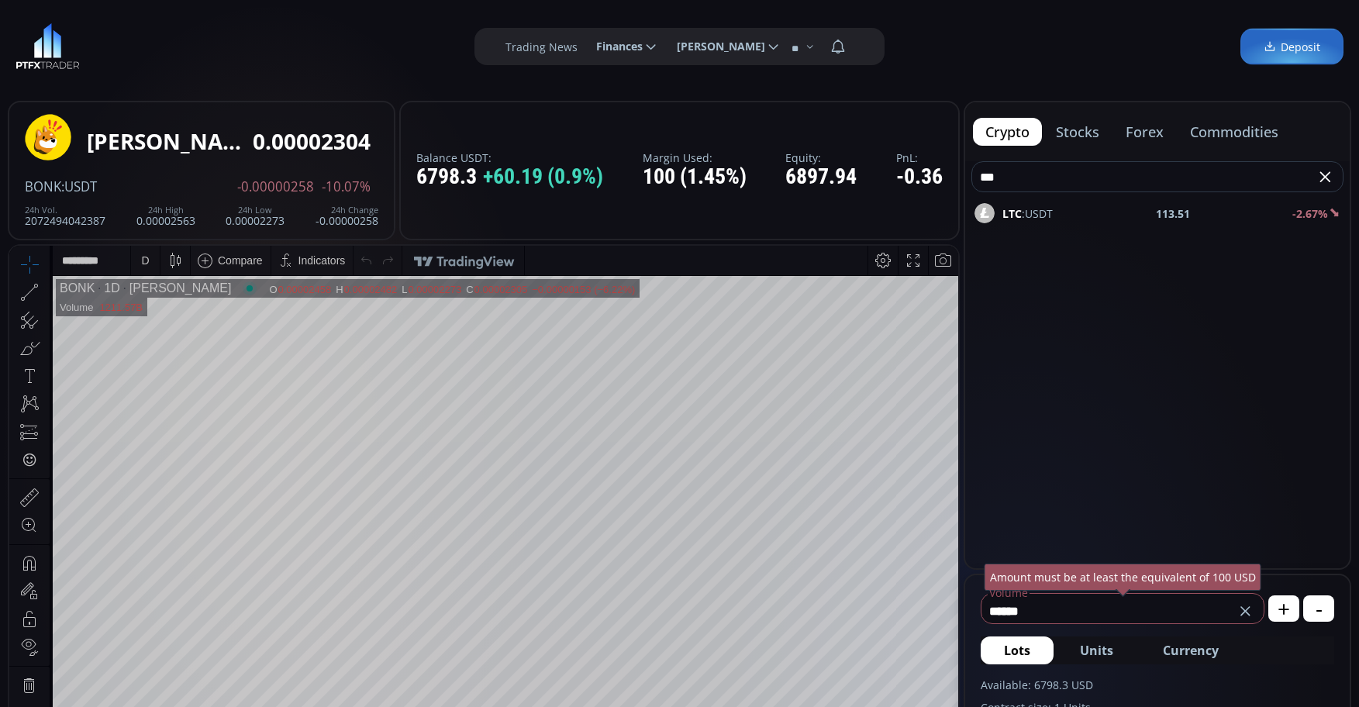
type input "***"
click at [1081, 202] on div "LTC :USDT 113.51 -2.67%" at bounding box center [1157, 213] width 385 height 40
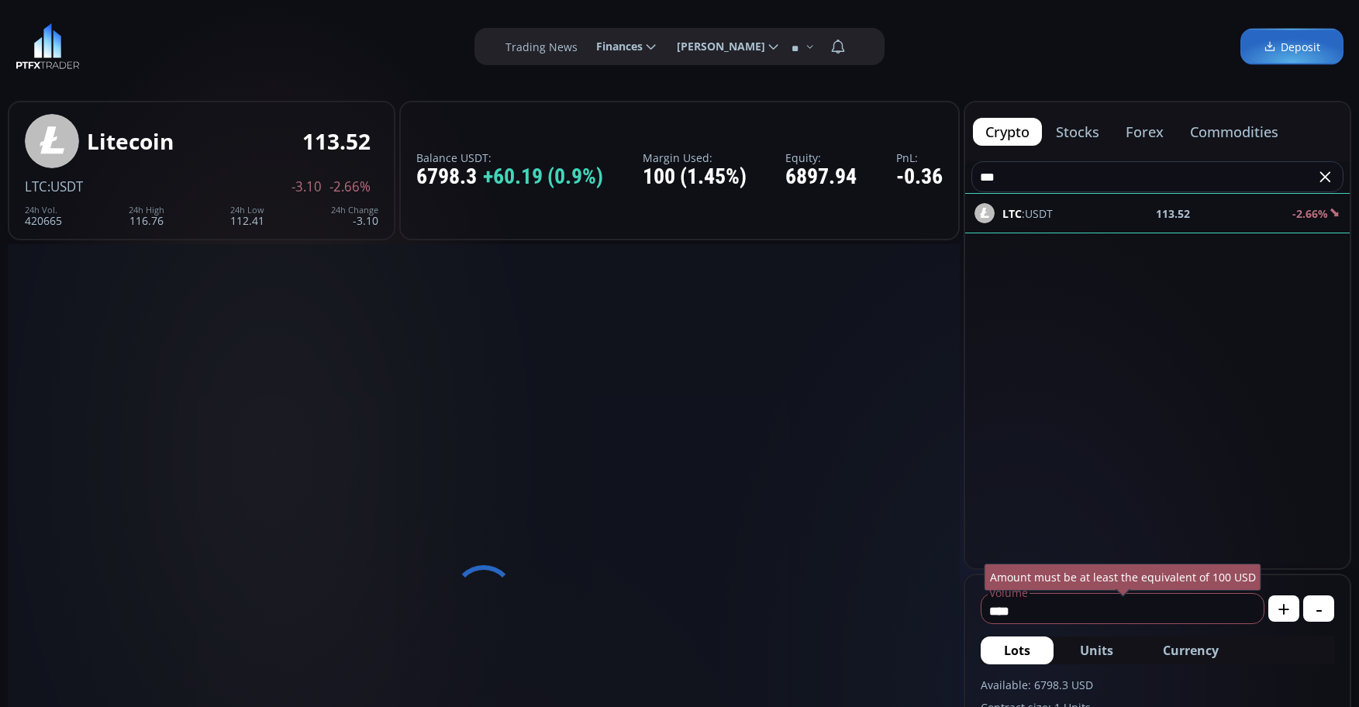
click at [1101, 619] on input "****" at bounding box center [1119, 611] width 274 height 25
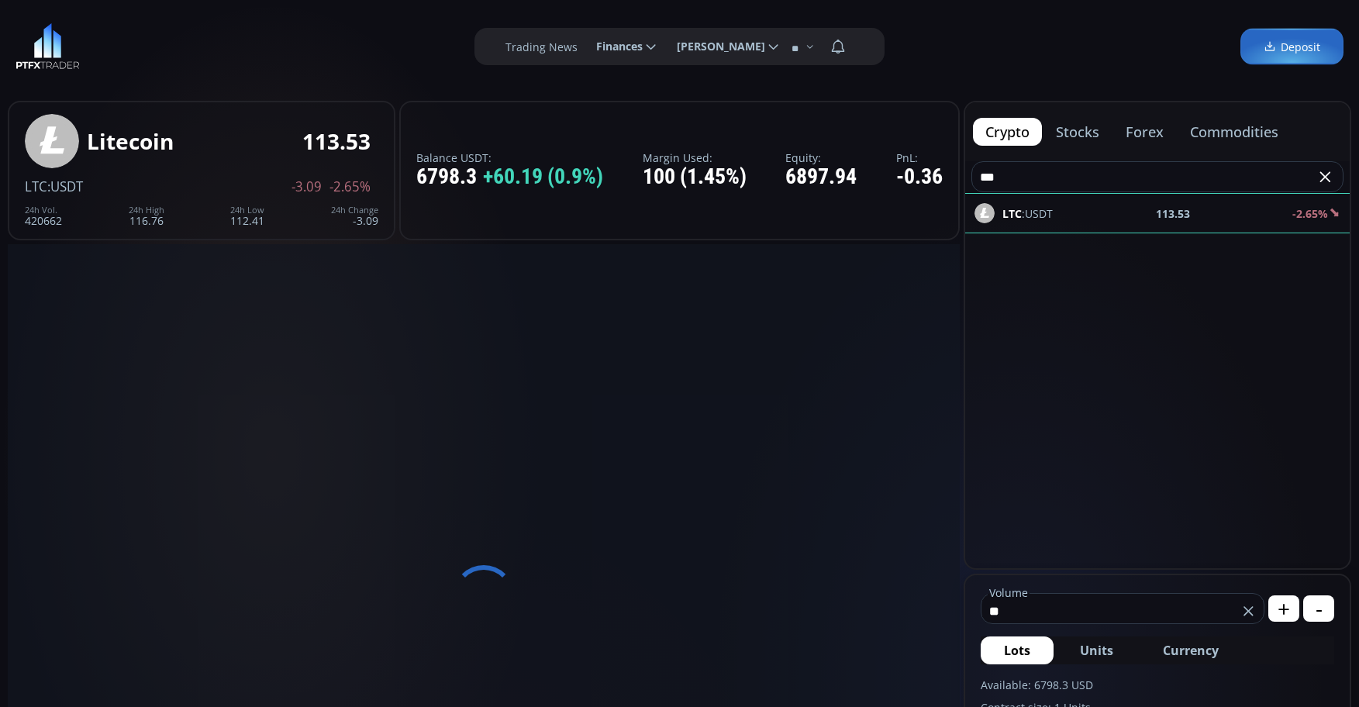
type input "*"
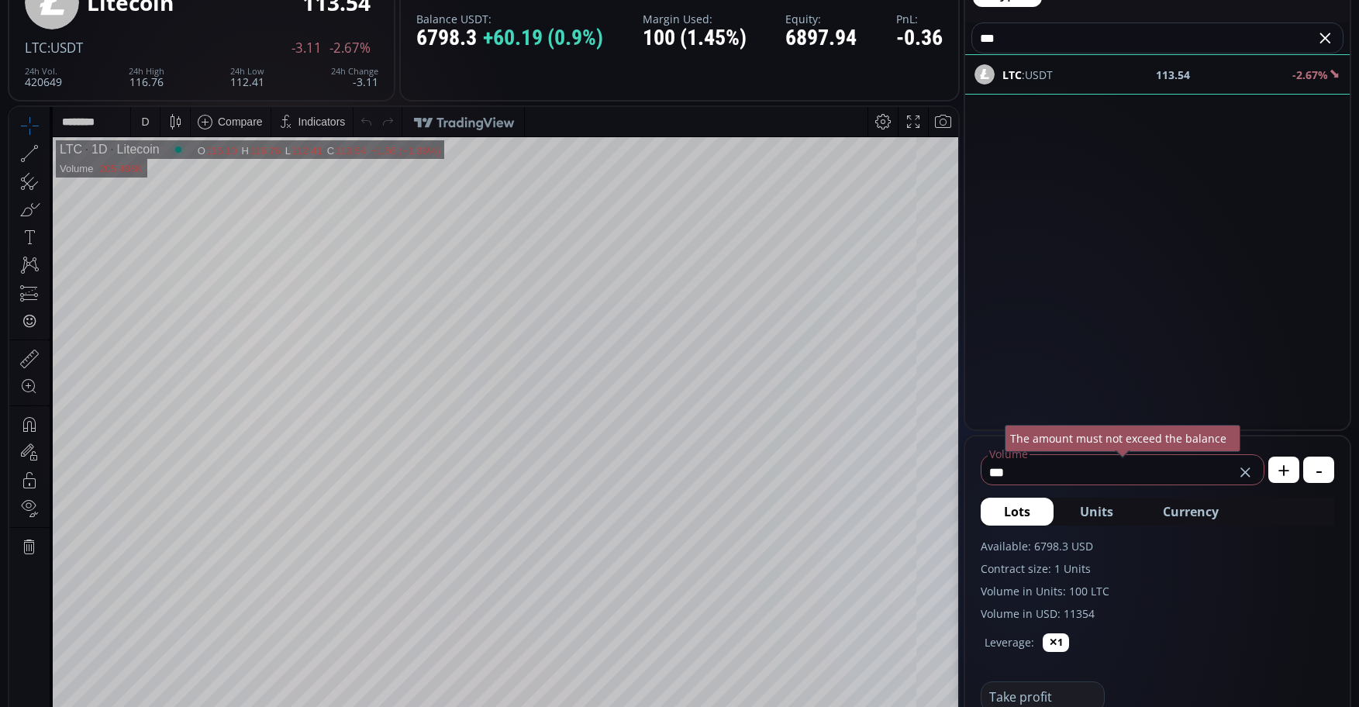
scroll to position [155, 0]
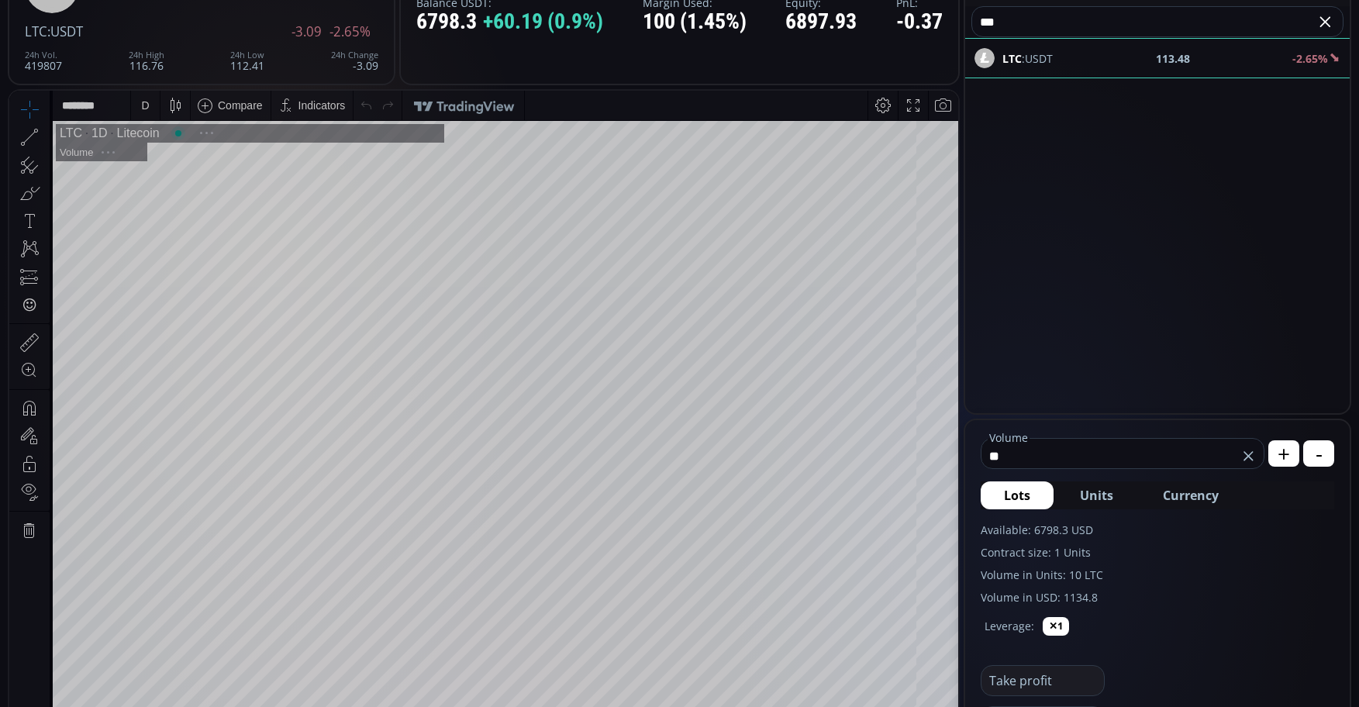
type input "*"
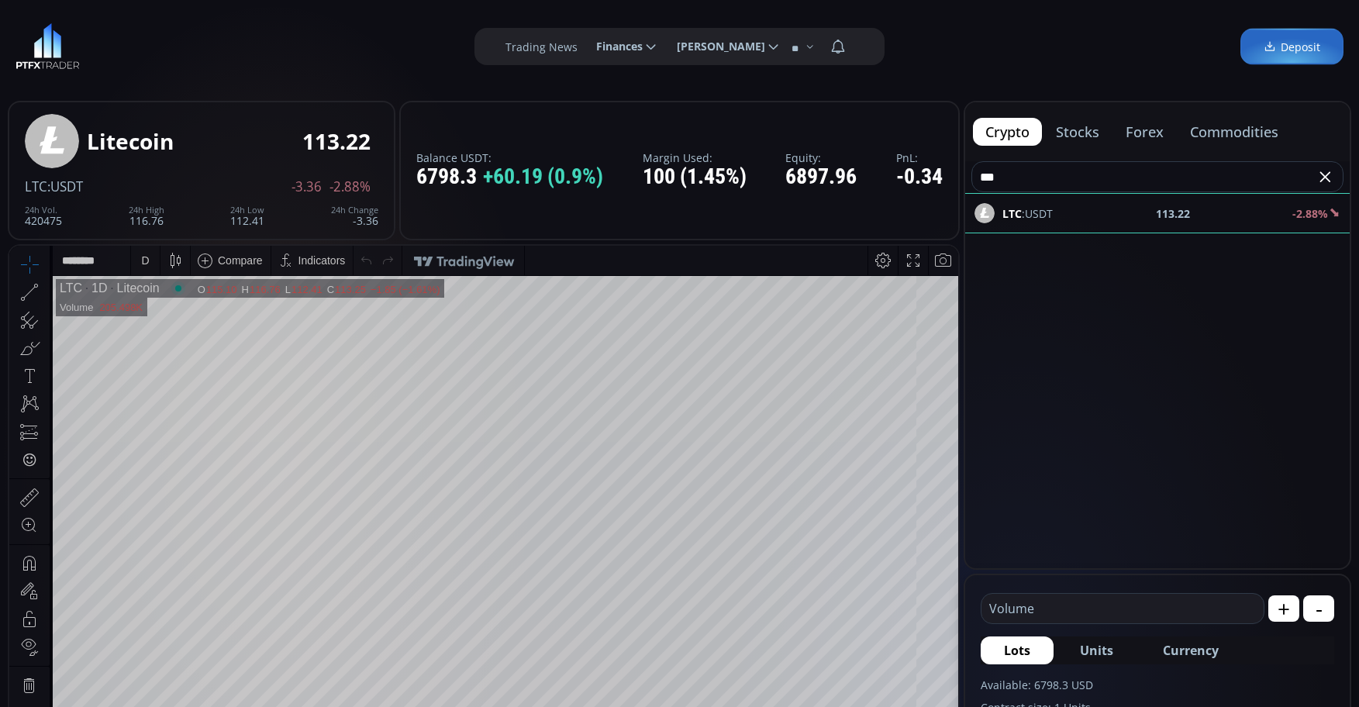
scroll to position [409, 0]
